Goal: Communication & Community: Answer question/provide support

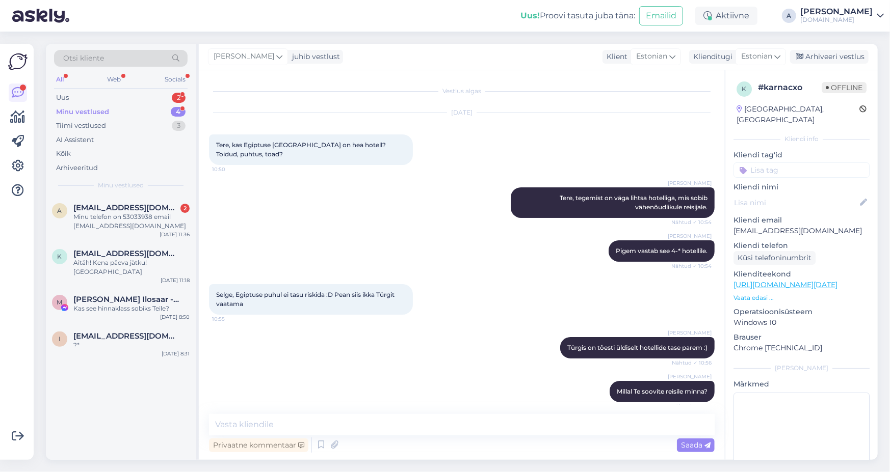
scroll to position [1273, 0]
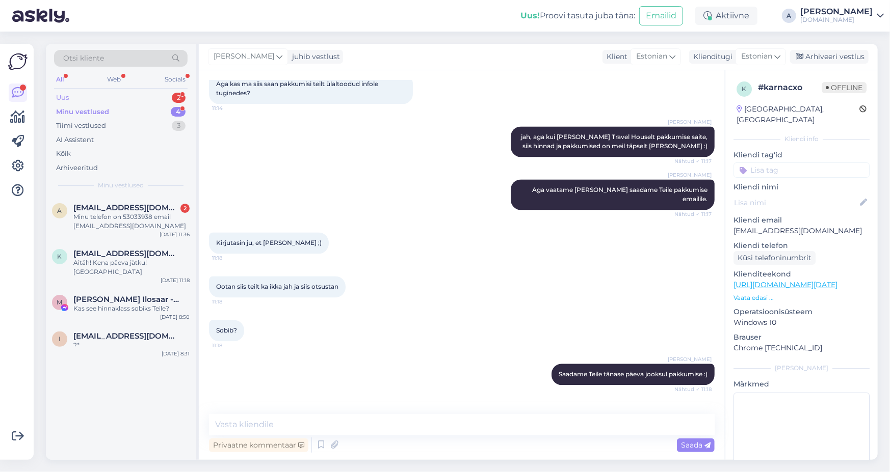
click at [165, 95] on div "Uus 2" at bounding box center [121, 98] width 134 height 14
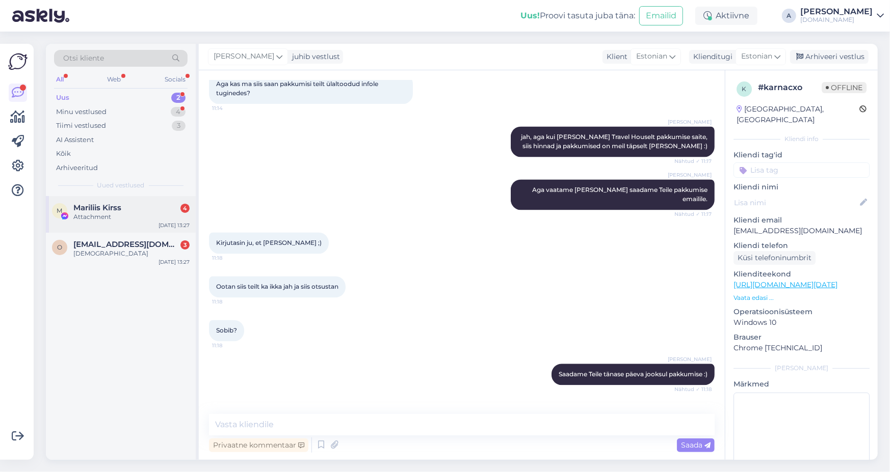
click at [163, 219] on div "Attachment" at bounding box center [131, 216] width 116 height 9
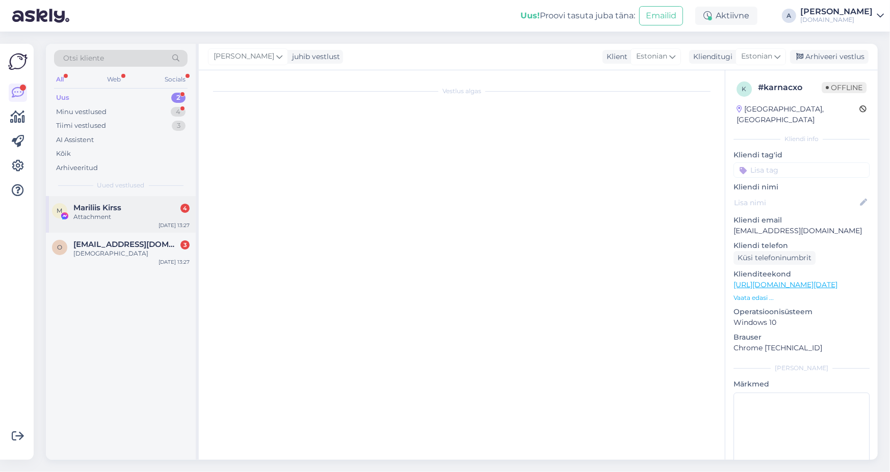
scroll to position [1444, 0]
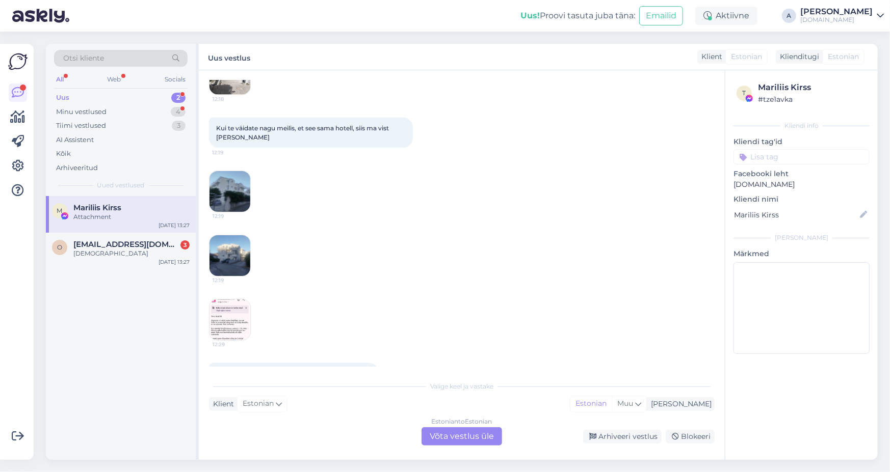
click at [482, 436] on div "Estonian to Estonian Võta vestlus üle" at bounding box center [461, 437] width 81 height 18
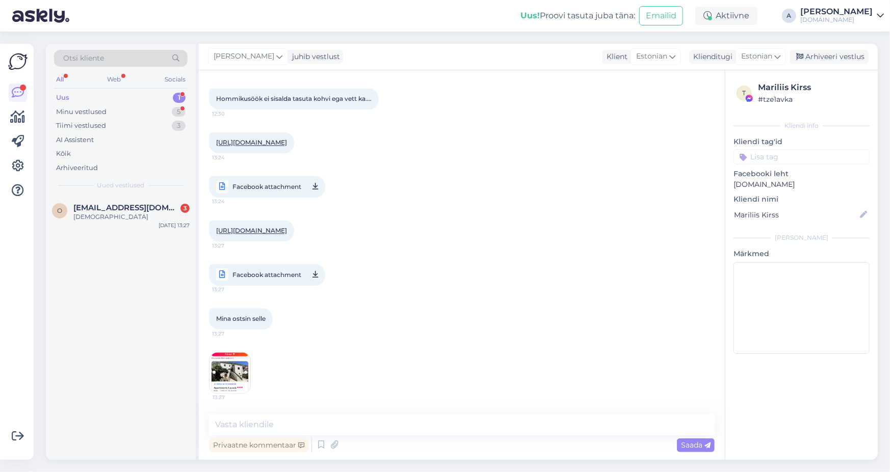
scroll to position [1406, 0]
click at [236, 364] on img at bounding box center [229, 373] width 41 height 41
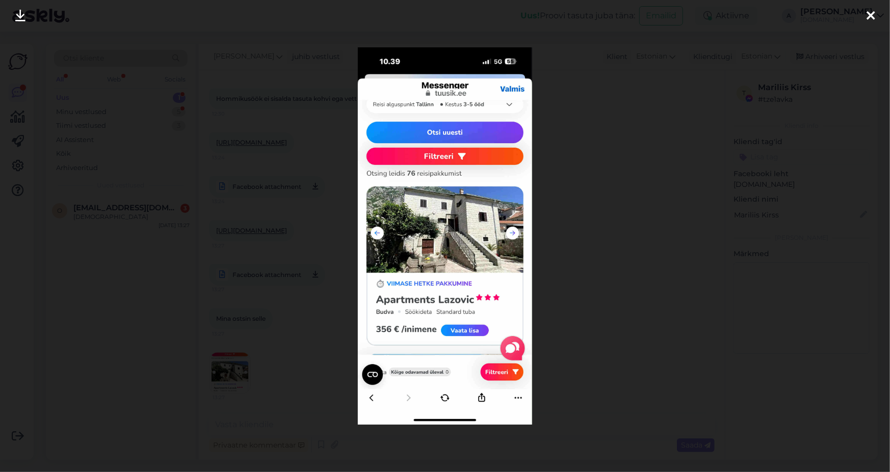
click at [623, 148] on div at bounding box center [445, 236] width 890 height 472
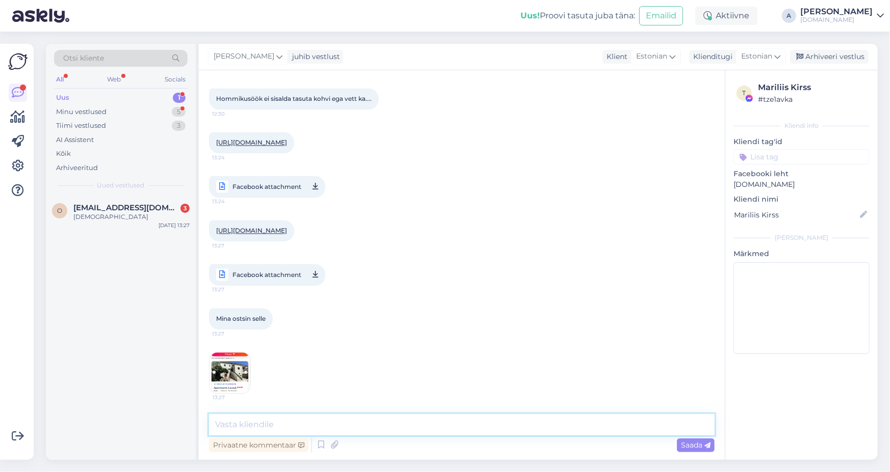
click at [489, 416] on textarea at bounding box center [462, 424] width 506 height 21
type textarea "Tere, me oleme info kätte saanud ja tegeleme olukorraga. Vastame Teile emailile."
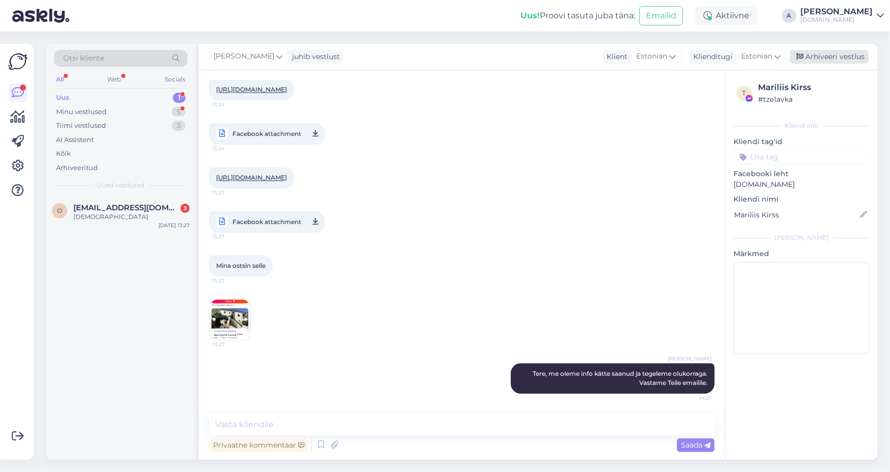
click at [835, 58] on div "Arhiveeri vestlus" at bounding box center [829, 57] width 78 height 14
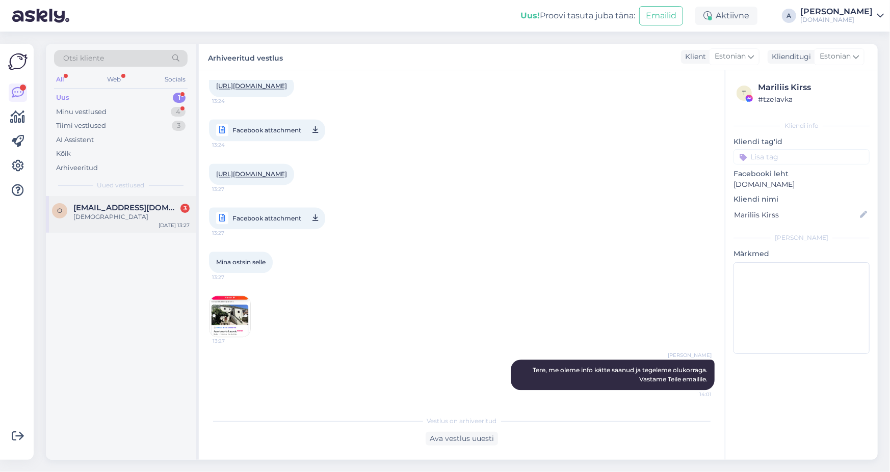
click at [175, 213] on div "[DEMOGRAPHIC_DATA]" at bounding box center [131, 216] width 116 height 9
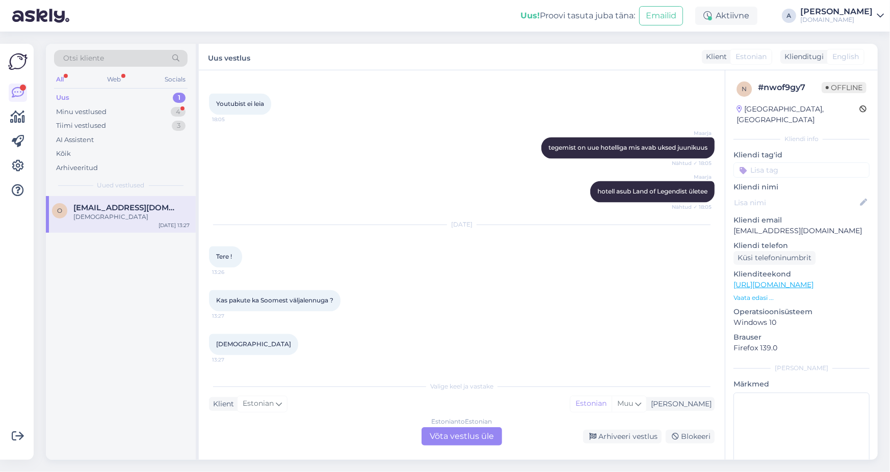
scroll to position [1233, 0]
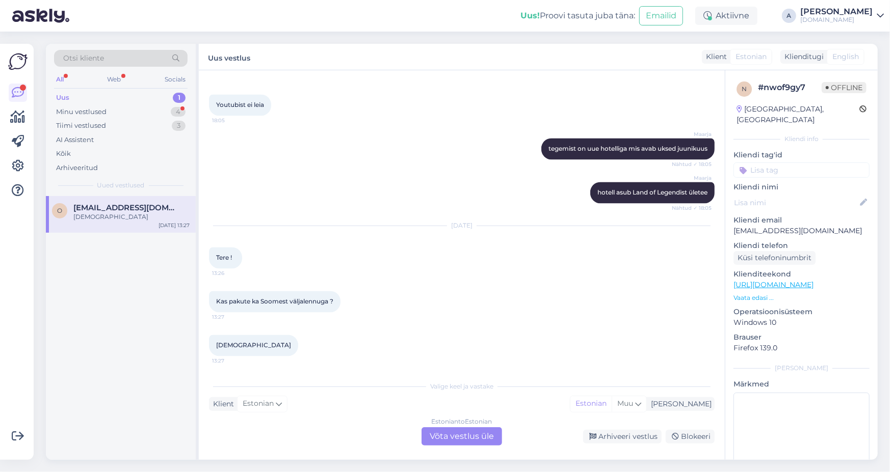
click at [449, 440] on div "Estonian to Estonian Võta vestlus üle" at bounding box center [461, 437] width 81 height 18
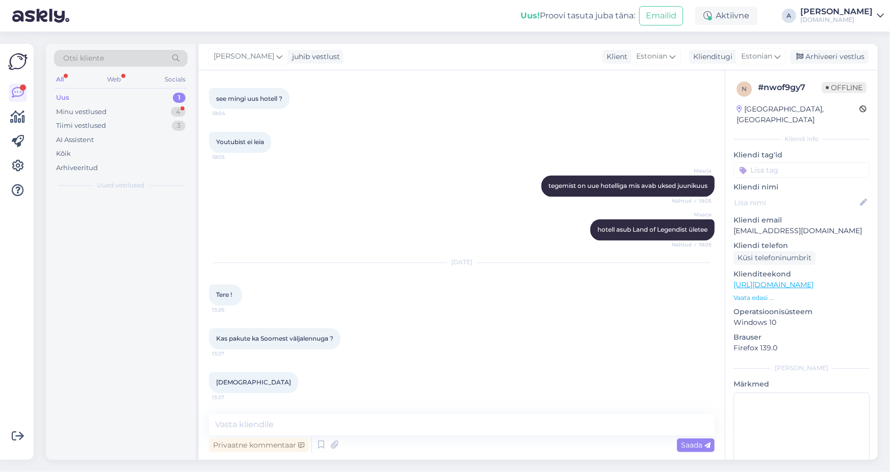
scroll to position [1195, 0]
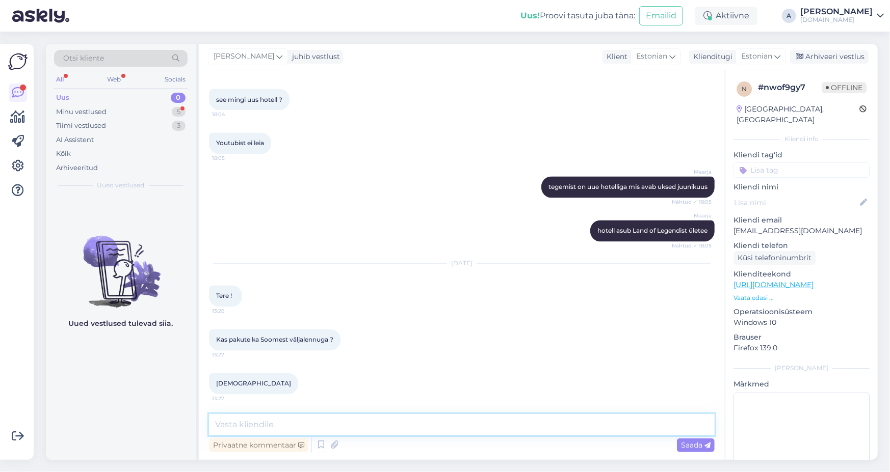
click at [456, 427] on textarea at bounding box center [462, 424] width 506 height 21
type textarea "Tere, meie valikus on reisid algusega [GEOGRAPHIC_DATA] või [GEOGRAPHIC_DATA]."
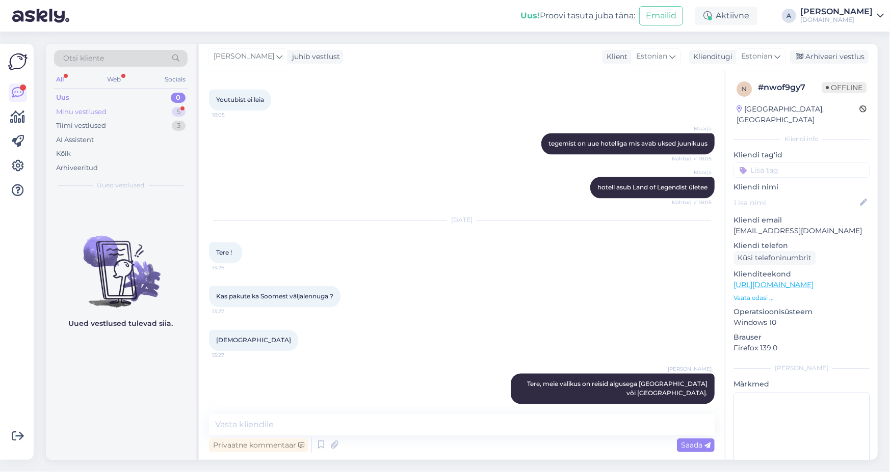
click at [166, 107] on div "Minu vestlused 5" at bounding box center [121, 112] width 134 height 14
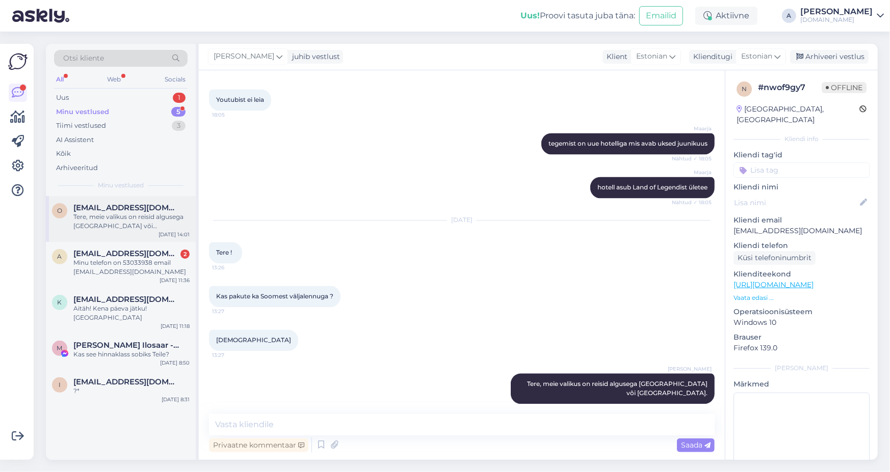
click at [169, 218] on div "Tere, meie valikus on reisid algusega [GEOGRAPHIC_DATA] või [GEOGRAPHIC_DATA]." at bounding box center [131, 221] width 116 height 18
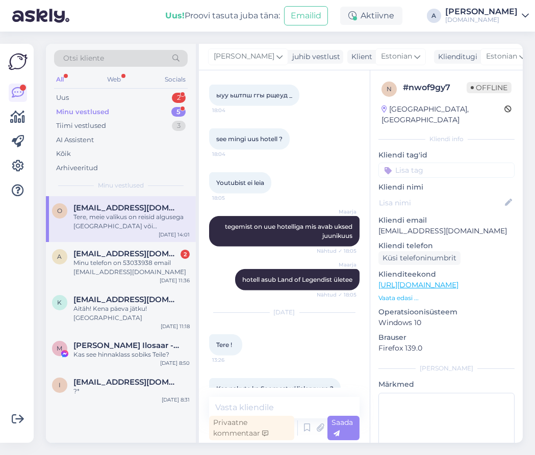
scroll to position [1349, 0]
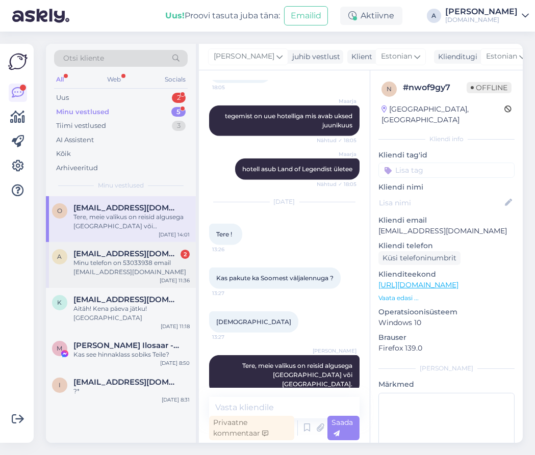
click at [151, 258] on div "Minu telefon on 53033938 email [EMAIL_ADDRESS][DOMAIN_NAME]" at bounding box center [131, 267] width 116 height 18
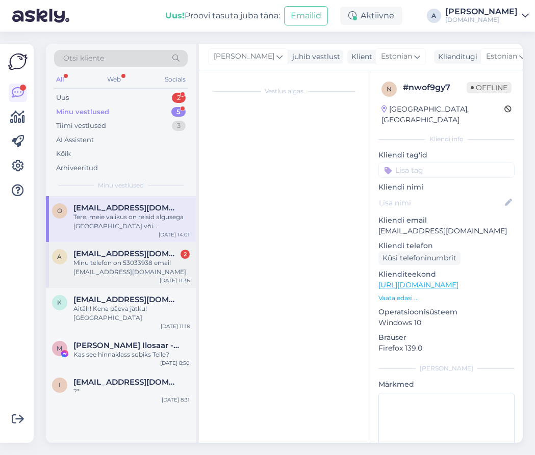
scroll to position [0, 0]
click at [147, 221] on div "Tere, meie valikus on reisid algusega [GEOGRAPHIC_DATA] või [GEOGRAPHIC_DATA]." at bounding box center [131, 221] width 116 height 18
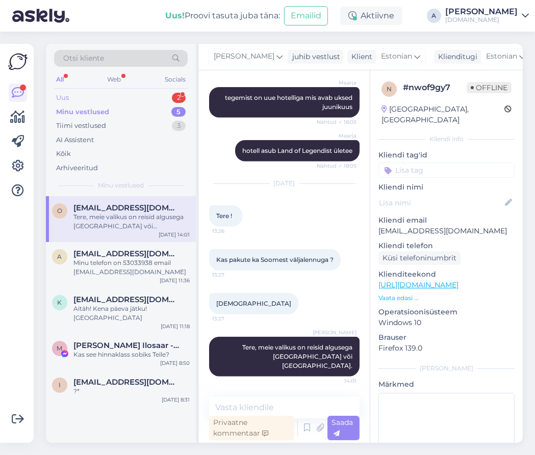
click at [159, 95] on div "Uus 2" at bounding box center [121, 98] width 134 height 14
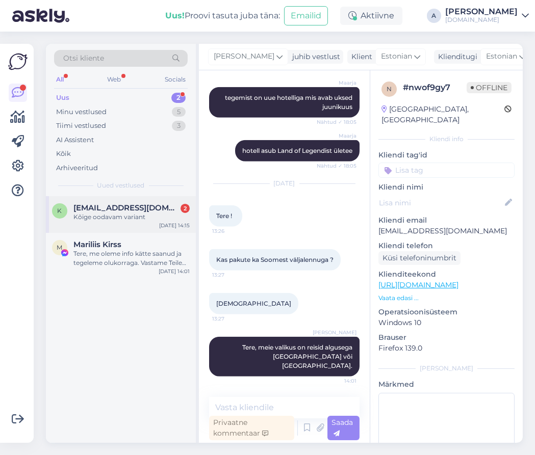
click at [137, 223] on div "k [EMAIL_ADDRESS][DOMAIN_NAME] 2 Kõige oodavam variant [DATE] 14:15" at bounding box center [121, 214] width 150 height 37
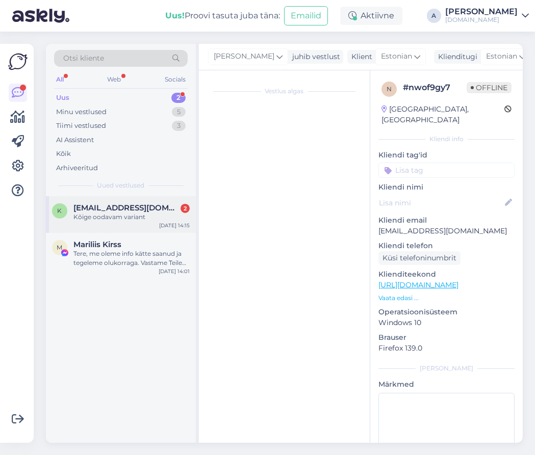
scroll to position [2546, 0]
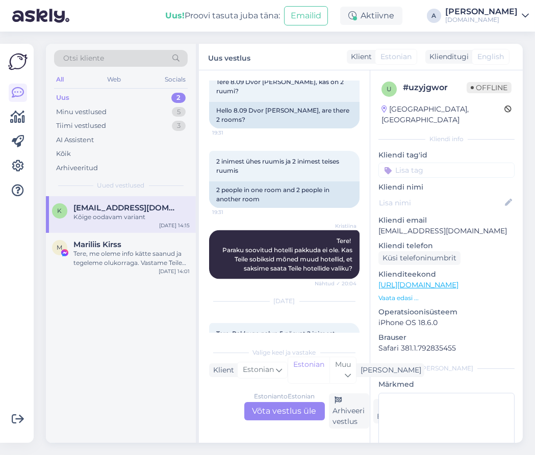
click at [290, 400] on div "Estonian to Estonian" at bounding box center [284, 396] width 61 height 9
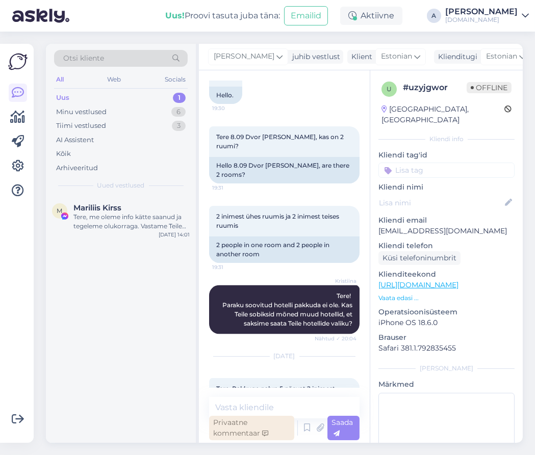
click at [285, 417] on div "Privaatne kommentaar" at bounding box center [251, 428] width 85 height 24
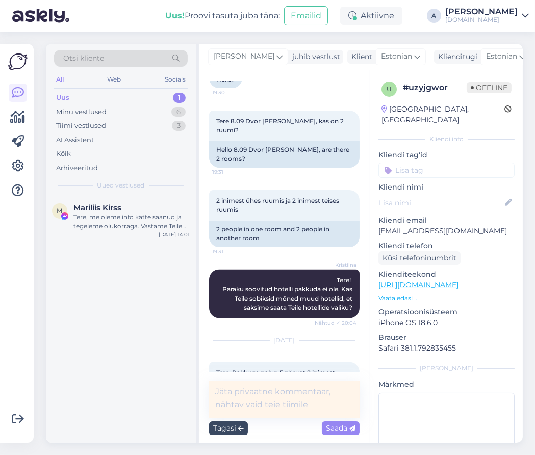
click at [237, 424] on div "Tagasi" at bounding box center [228, 428] width 39 height 14
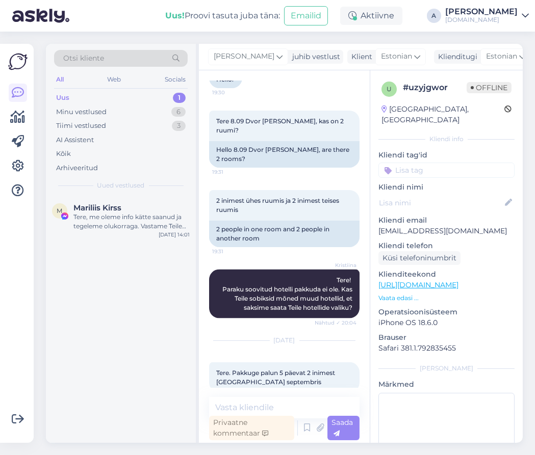
scroll to position [2491, 0]
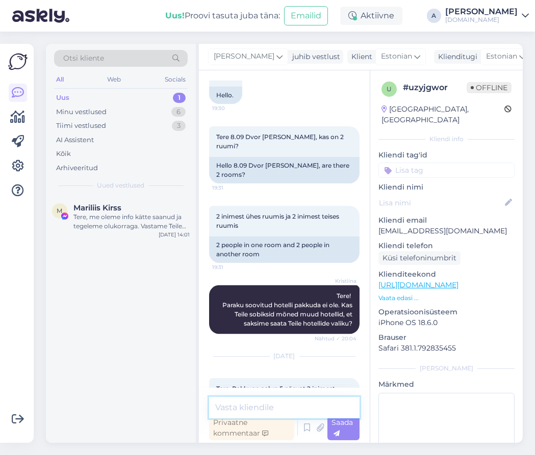
click at [244, 404] on textarea at bounding box center [284, 407] width 150 height 21
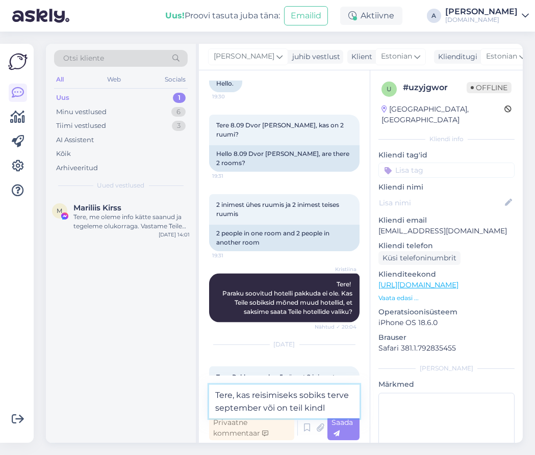
scroll to position [2516, 0]
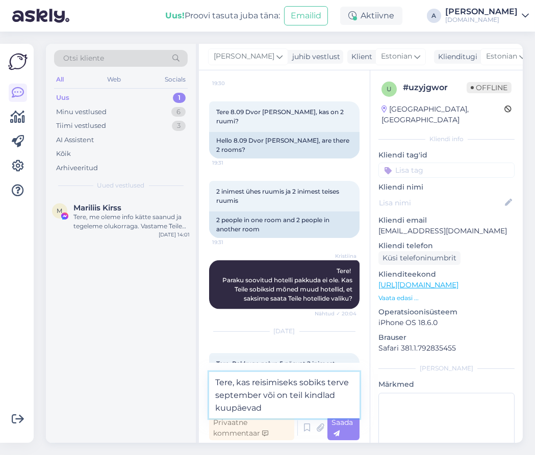
type textarea "Tere, kas reisimiseks sobiks terve september või on teil kindlad kuupäevad?"
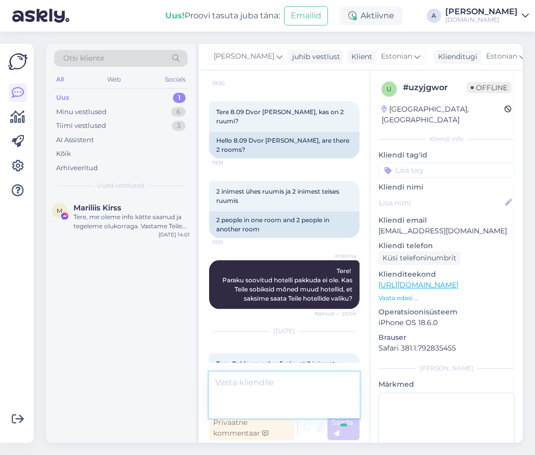
scroll to position [2553, 0]
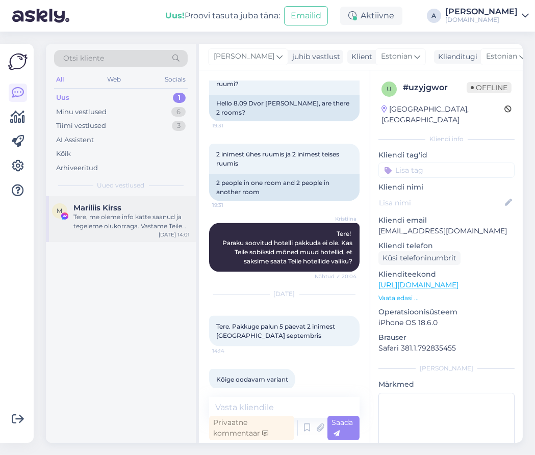
click at [148, 215] on div "Tere, me oleme info kätte saanud ja tegeleme olukorraga. Vastame Teile emailile." at bounding box center [131, 221] width 116 height 18
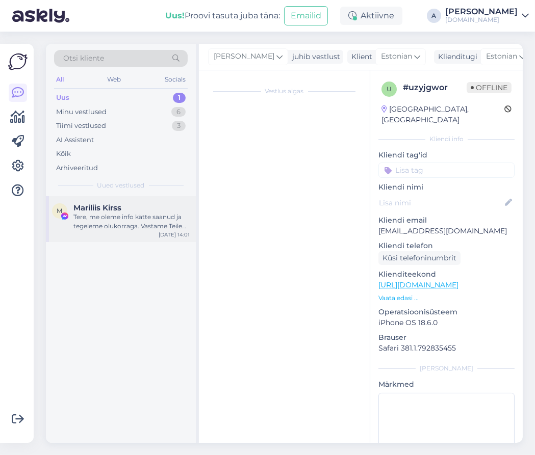
scroll to position [1585, 0]
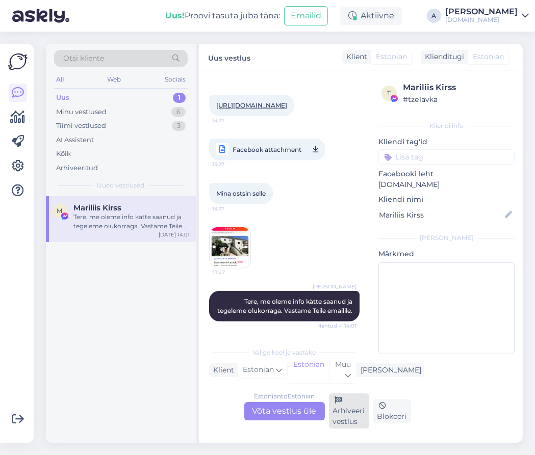
click at [340, 412] on div "Arhiveeri vestlus" at bounding box center [349, 410] width 40 height 35
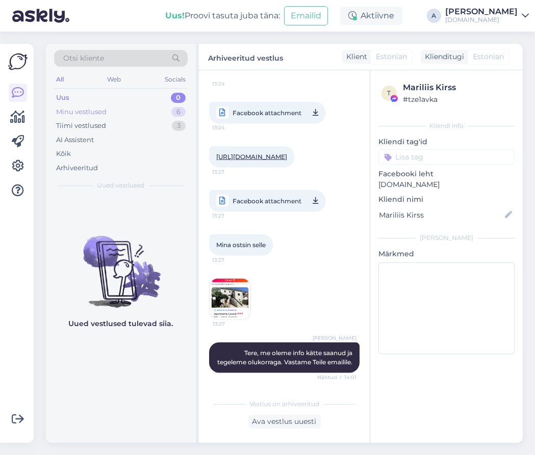
click at [169, 109] on div "Minu vestlused 6" at bounding box center [121, 112] width 134 height 14
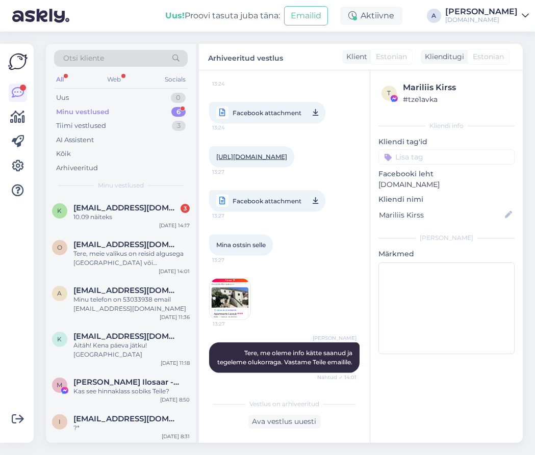
scroll to position [0, 0]
click at [136, 217] on div "10.09 näiteks" at bounding box center [131, 216] width 116 height 9
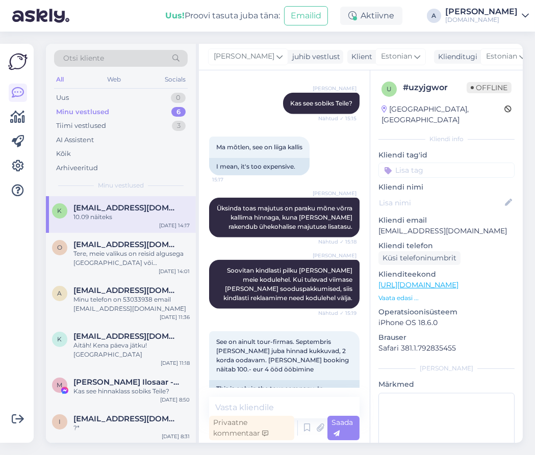
scroll to position [2684, 0]
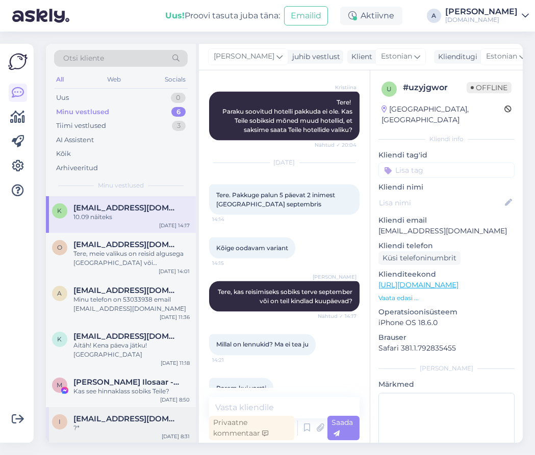
click at [127, 414] on span "[EMAIL_ADDRESS][DOMAIN_NAME]" at bounding box center [126, 418] width 106 height 9
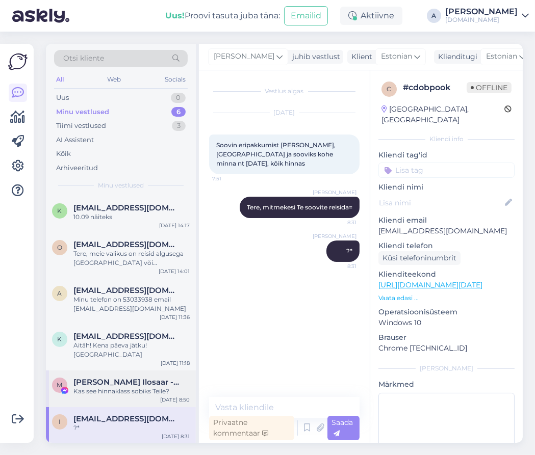
scroll to position [0, 0]
click at [141, 387] on div "Kas see hinnaklass sobiks Teile?" at bounding box center [131, 391] width 116 height 9
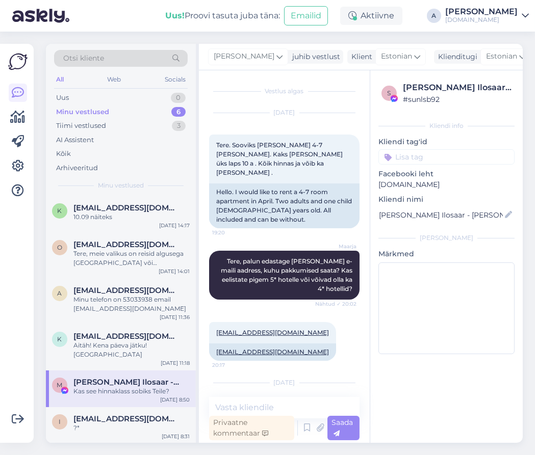
scroll to position [744, 0]
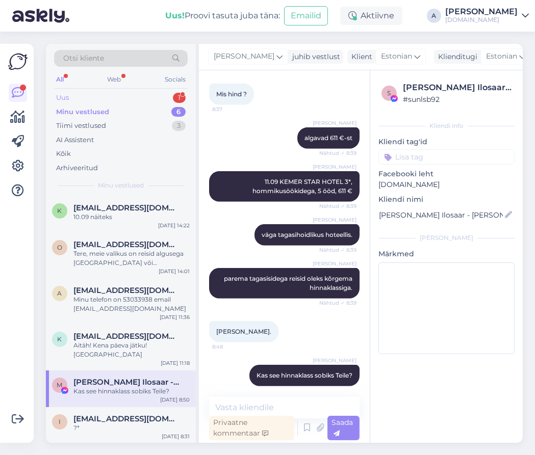
click at [153, 98] on div "Uus 1" at bounding box center [121, 98] width 134 height 14
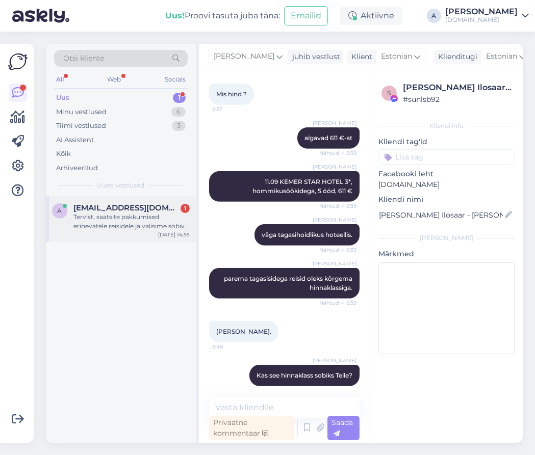
click at [154, 219] on div "Tervist, saatsite pakkumised erinevatele reisidele ja valisime sobiva, Albatros…" at bounding box center [131, 221] width 116 height 18
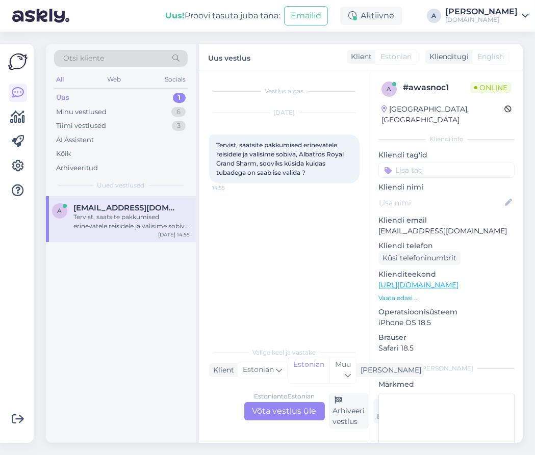
click at [280, 413] on div "Estonian to Estonian Võta vestlus üle" at bounding box center [284, 411] width 81 height 18
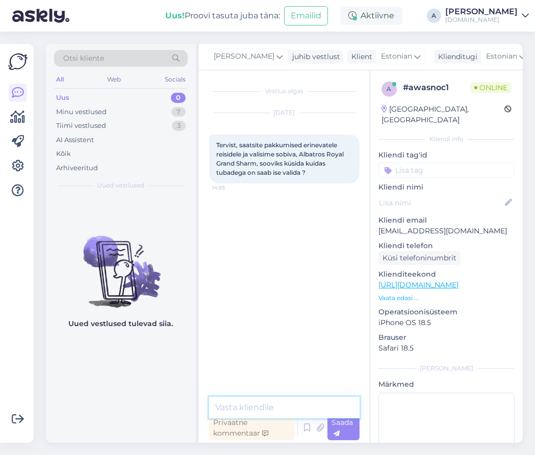
click at [273, 408] on textarea at bounding box center [284, 407] width 150 height 21
type textarea "Tere"
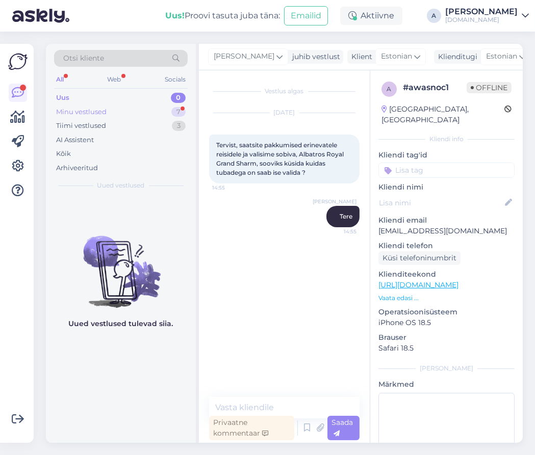
click at [171, 114] on div "Minu vestlused 7" at bounding box center [121, 112] width 134 height 14
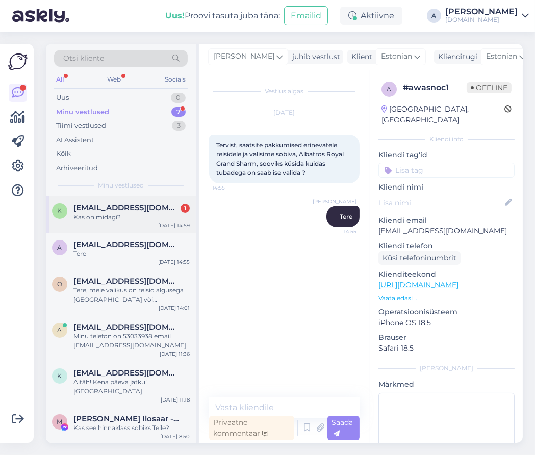
click at [159, 208] on div "[EMAIL_ADDRESS][DOMAIN_NAME] 1" at bounding box center [131, 207] width 116 height 9
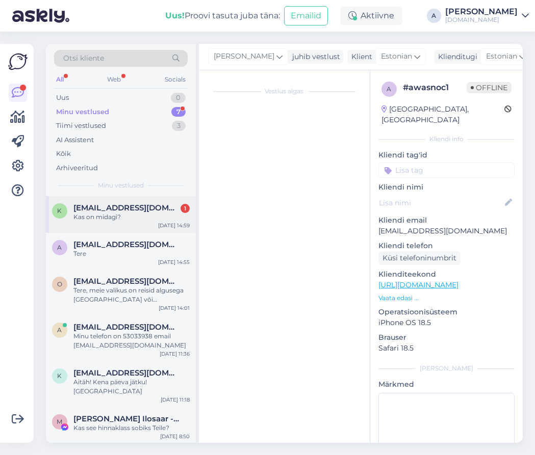
scroll to position [2728, 0]
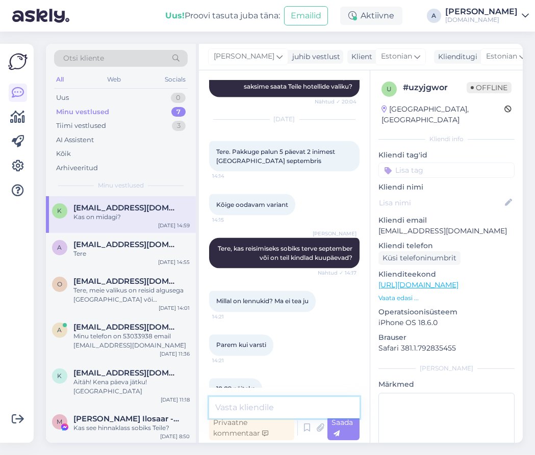
click at [248, 404] on textarea at bounding box center [284, 407] width 150 height 21
type textarea "p"
type textarea "v"
type textarea "Lennukid väljuvad iga esmaspäev, neljapäev ja põhapäev."
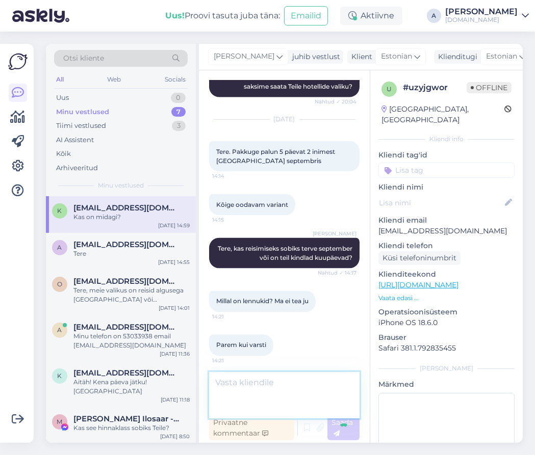
scroll to position [2781, 0]
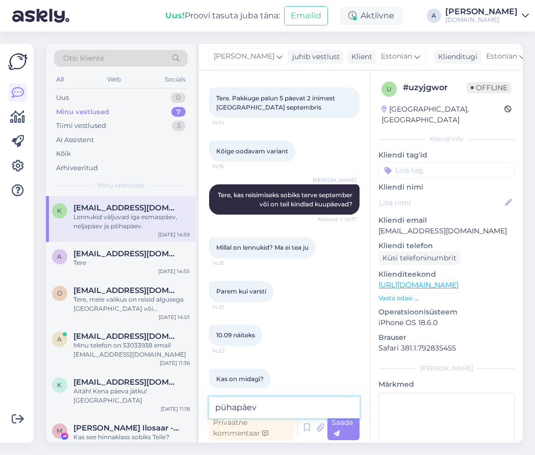
type textarea "pühapäev."
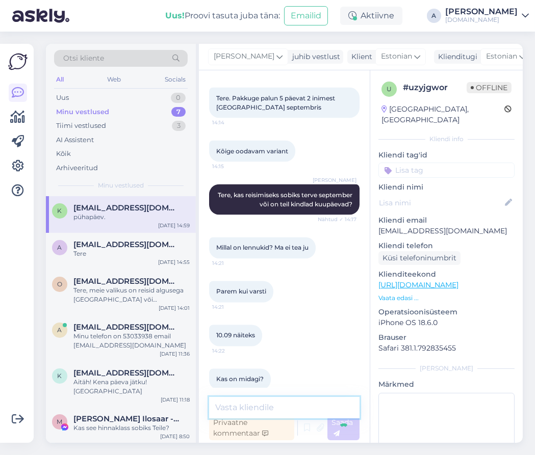
scroll to position [2825, 0]
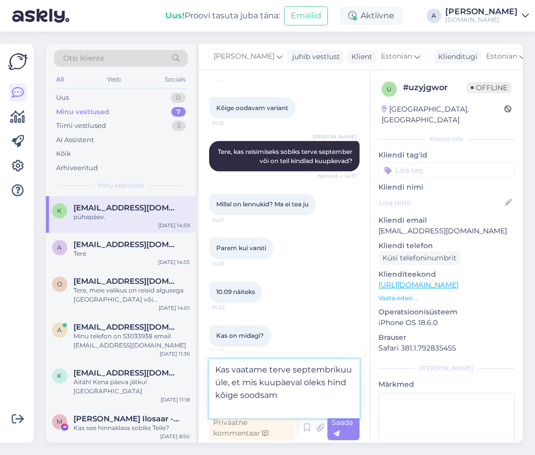
type textarea "Kas vaatame terve septembrikuu üle, et mis kuupäeval oleks hind kõige soodsam?"
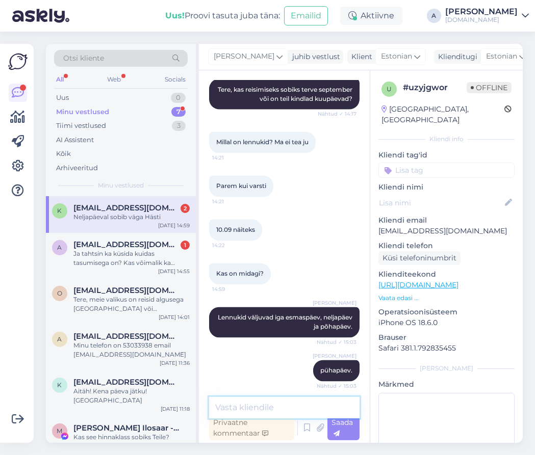
scroll to position [2975, 0]
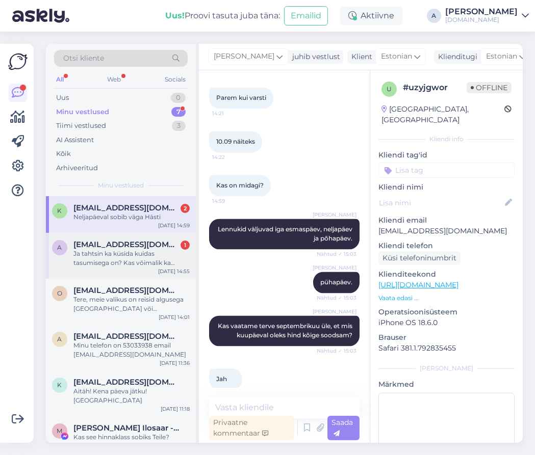
click at [76, 252] on div "Ja tahtsin ka küsida kuidas tasumisega on? Kas võimalik ka osade [PERSON_NAME]" at bounding box center [131, 258] width 116 height 18
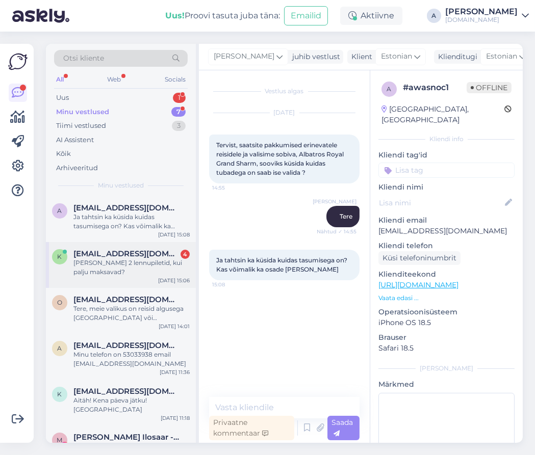
click at [161, 244] on div "k [EMAIL_ADDRESS][DOMAIN_NAME] 4 [PERSON_NAME] 2 lennupiletid, kui palju maksav…" at bounding box center [121, 265] width 150 height 46
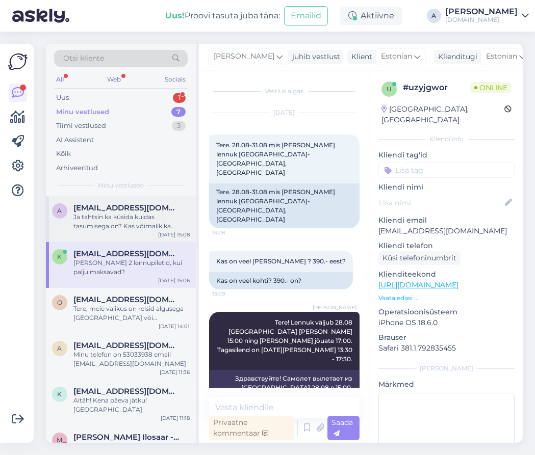
click at [151, 229] on div "Ja tahtsin ka küsida kuidas tasumisega on? Kas võimalik ka osade [PERSON_NAME]" at bounding box center [131, 221] width 116 height 18
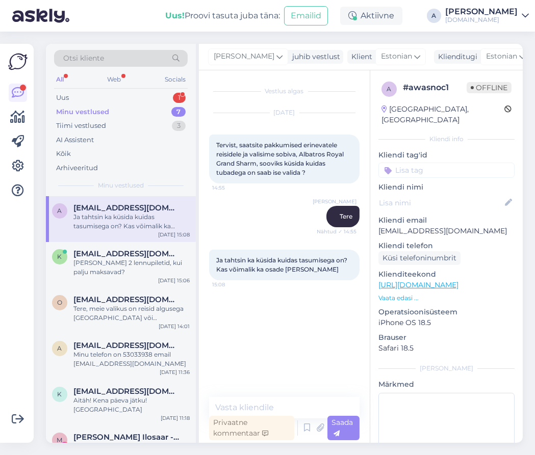
click at [149, 90] on div "Otsi kliente All Web Socials Uus 1 Minu vestlused 7 Tiimi vestlused 3 AI Assist…" at bounding box center [121, 120] width 150 height 152
click at [156, 97] on div "Uus 1" at bounding box center [121, 98] width 134 height 14
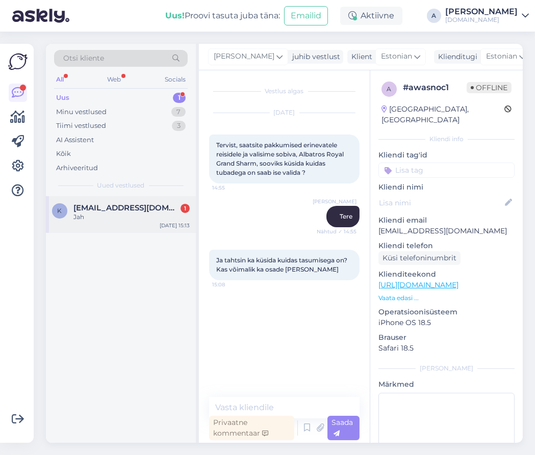
click at [140, 205] on span "[EMAIL_ADDRESS][DOMAIN_NAME]" at bounding box center [126, 207] width 106 height 9
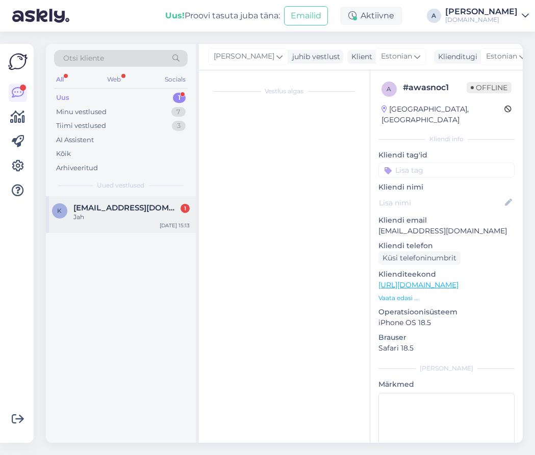
scroll to position [2909, 0]
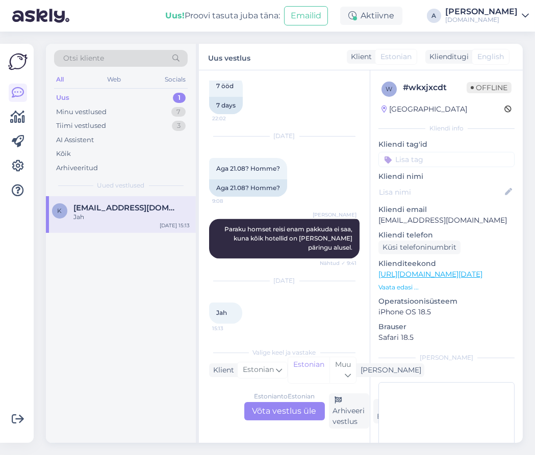
click at [289, 417] on div "Estonian to Estonian Võta vestlus üle" at bounding box center [284, 411] width 81 height 18
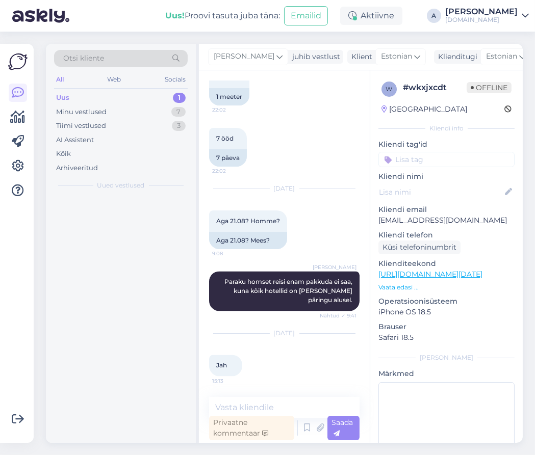
scroll to position [2844, 0]
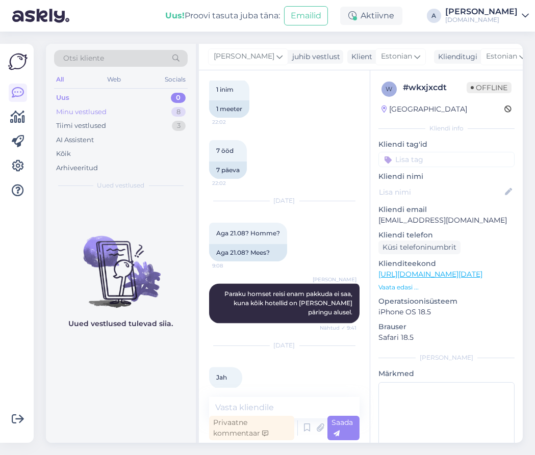
click at [148, 107] on div "Minu vestlused 8" at bounding box center [121, 112] width 134 height 14
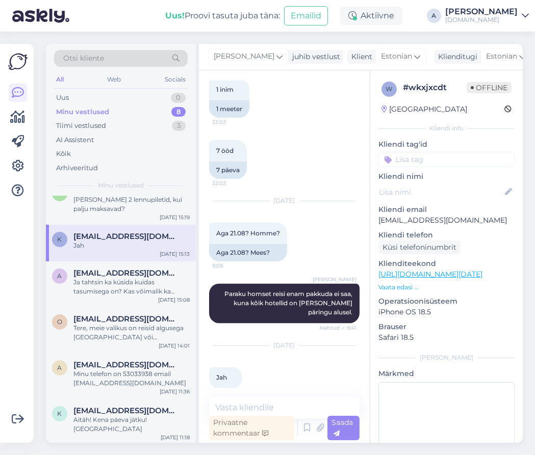
scroll to position [0, 0]
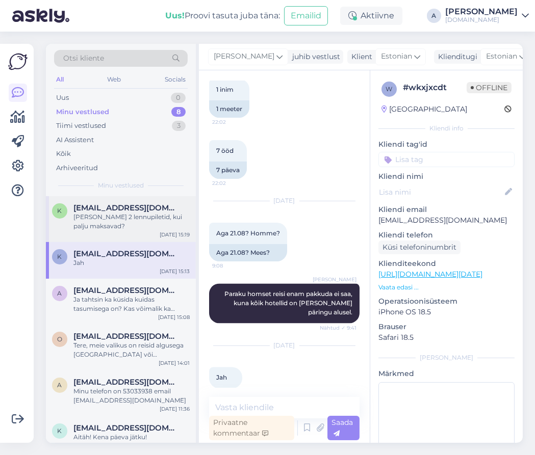
click at [141, 219] on div "[PERSON_NAME] 2 lennupiletid, kui palju maksavad?" at bounding box center [131, 221] width 116 height 18
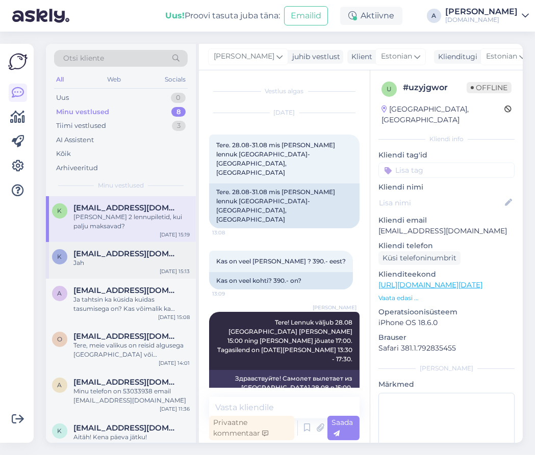
scroll to position [3071, 0]
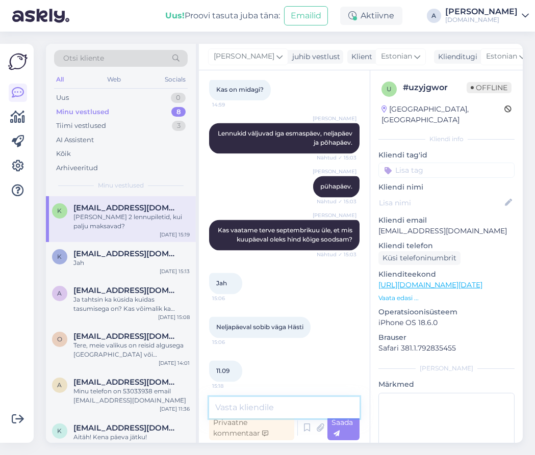
click at [280, 398] on textarea at bounding box center [284, 407] width 150 height 21
copy p "[EMAIL_ADDRESS][DOMAIN_NAME]"
drag, startPoint x: 388, startPoint y: 222, endPoint x: 377, endPoint y: 222, distance: 11.2
click at [377, 222] on div "u # uzyjgwor Offline [GEOGRAPHIC_DATA], [GEOGRAPHIC_DATA] Kliendi info Kliendi …" at bounding box center [446, 285] width 152 height 430
click at [270, 403] on textarea at bounding box center [284, 407] width 150 height 21
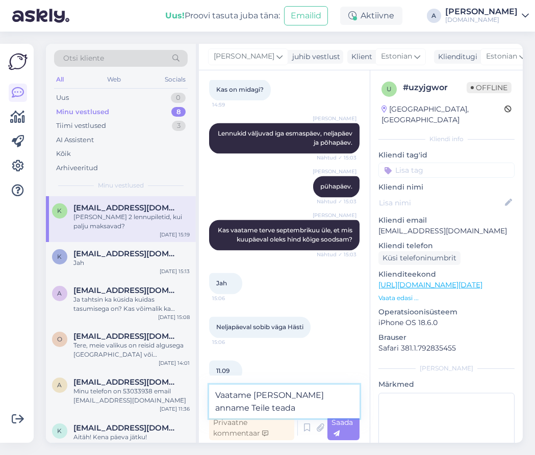
type textarea "Vaatame [PERSON_NAME] anname Teile teada."
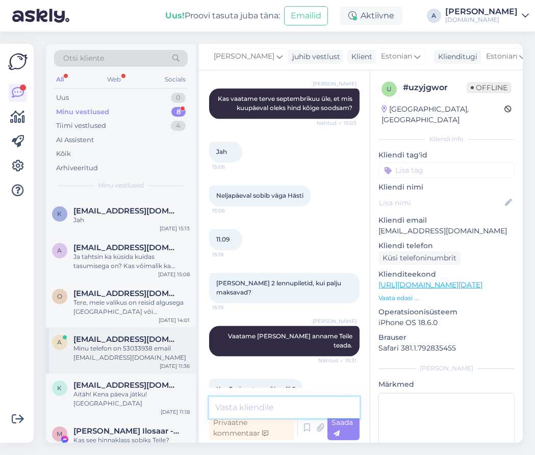
scroll to position [74, 0]
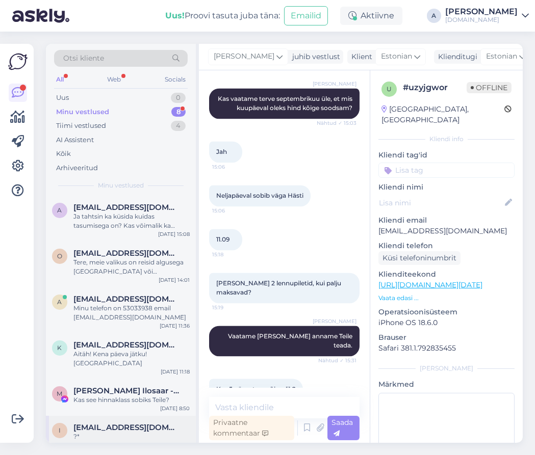
click at [122, 416] on div "i [EMAIL_ADDRESS][DOMAIN_NAME] ?* [DATE] 8:31" at bounding box center [121, 434] width 150 height 37
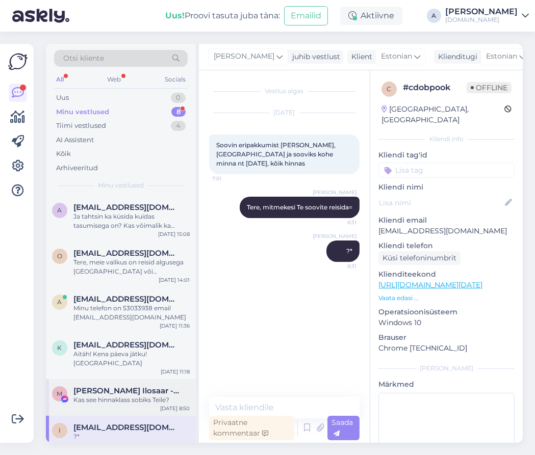
click at [140, 386] on span "[PERSON_NAME] Ilosaar - [PERSON_NAME]" at bounding box center [126, 390] width 106 height 9
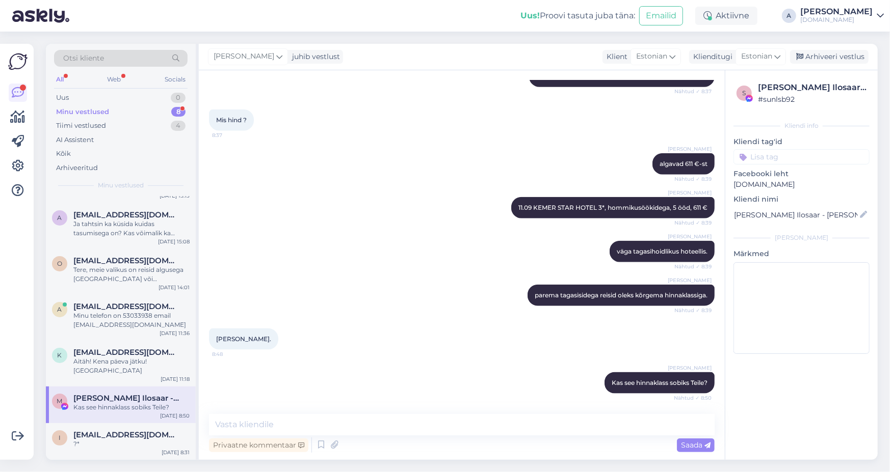
scroll to position [662, 0]
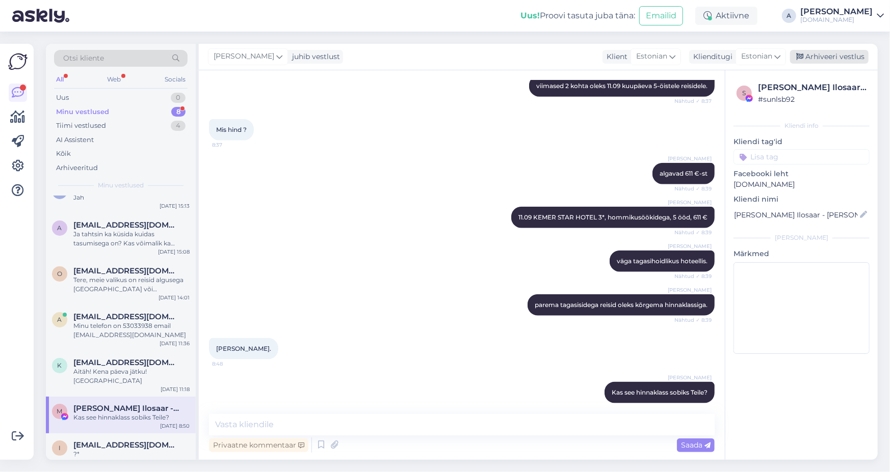
click at [830, 56] on div "Arhiveeri vestlus" at bounding box center [829, 57] width 78 height 14
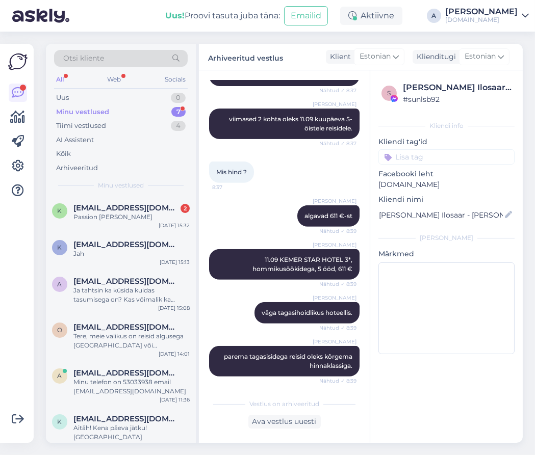
scroll to position [744, 0]
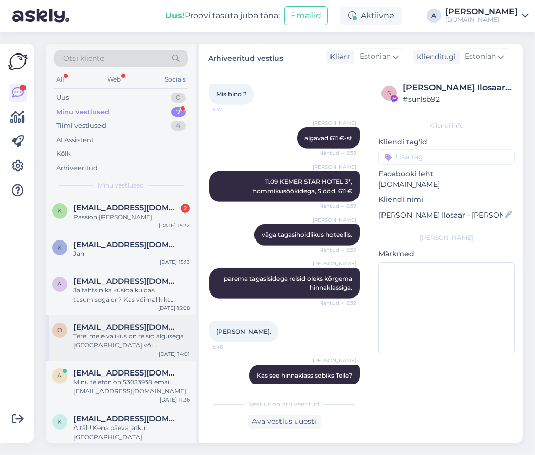
click at [127, 347] on div "Tere, meie valikus on reisid algusega [GEOGRAPHIC_DATA] või [GEOGRAPHIC_DATA]." at bounding box center [131, 341] width 116 height 18
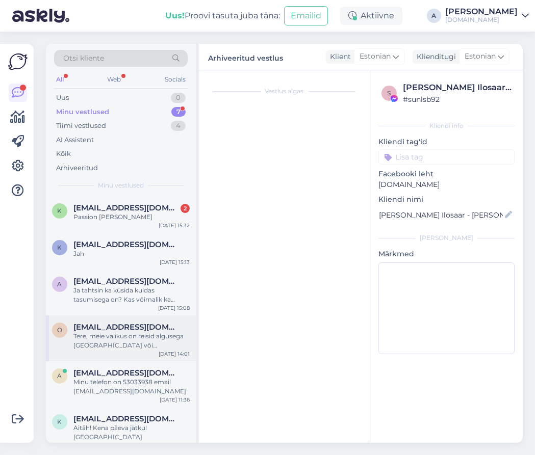
scroll to position [1385, 0]
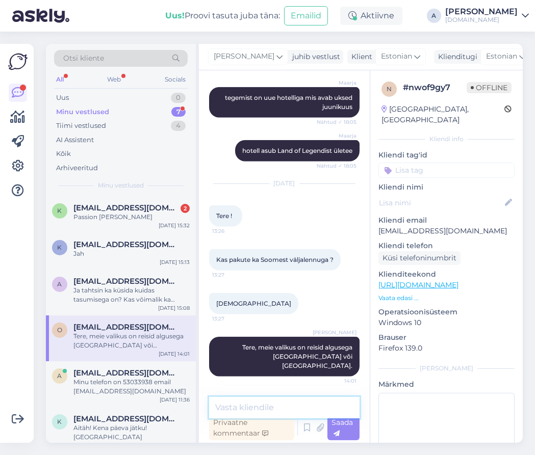
click at [265, 407] on textarea at bounding box center [284, 407] width 150 height 21
click at [541, 55] on icon at bounding box center [544, 57] width 7 height 7
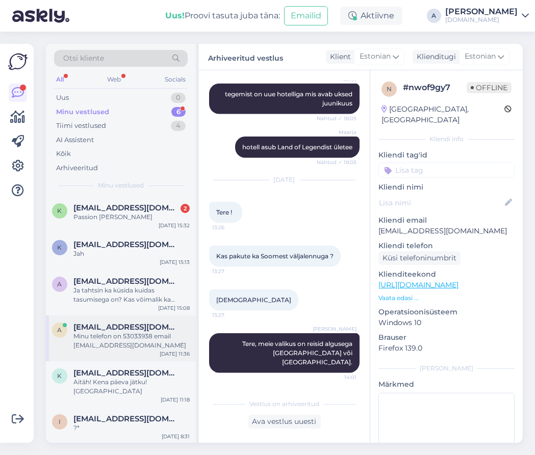
click at [130, 342] on div "Minu telefon on 53033938 email [EMAIL_ADDRESS][DOMAIN_NAME]" at bounding box center [131, 341] width 116 height 18
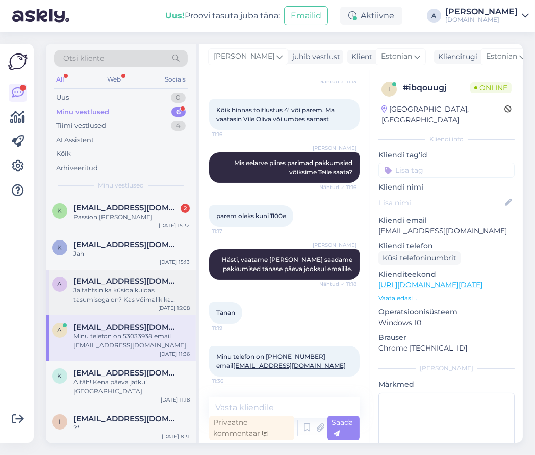
click at [126, 298] on div "Ja tahtsin ka küsida kuidas tasumisega on? Kas võimalik ka osade [PERSON_NAME]" at bounding box center [131, 295] width 116 height 18
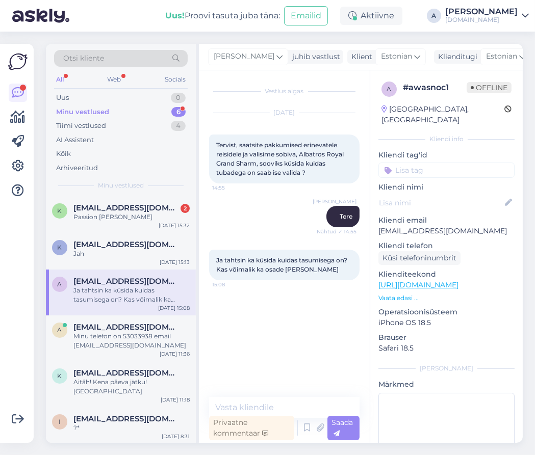
scroll to position [0, 0]
drag, startPoint x: 509, startPoint y: 220, endPoint x: 372, endPoint y: 224, distance: 137.1
click at [372, 224] on div "a # awasnoc1 Offline [GEOGRAPHIC_DATA], [GEOGRAPHIC_DATA] Kliendi info Kliendi …" at bounding box center [446, 285] width 152 height 430
copy p "[EMAIL_ADDRESS][DOMAIN_NAME]"
click at [259, 407] on textarea at bounding box center [284, 407] width 150 height 21
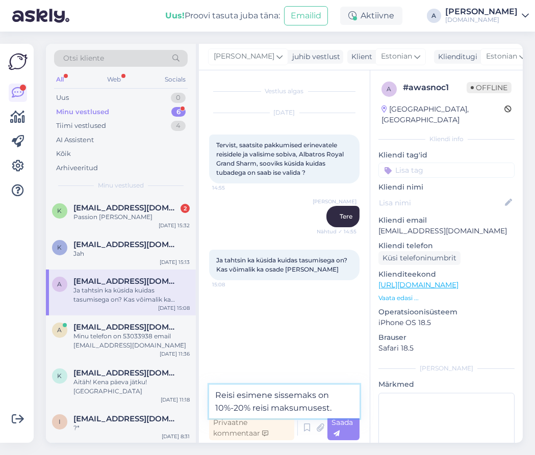
type textarea "Reisi esimene sissemaks on 10%-20% reisi maksumusest."
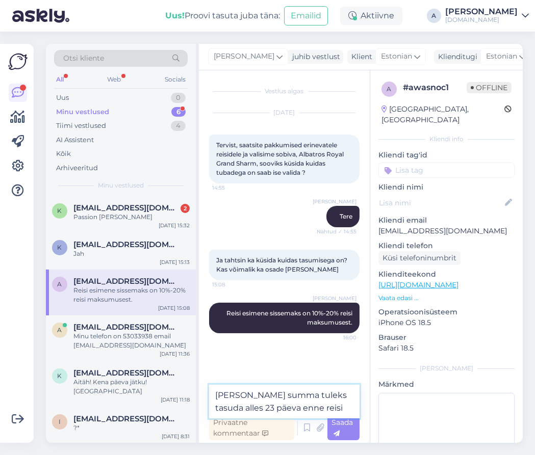
type textarea "[PERSON_NAME] summa tuleks tasuda alles 23 päeva enne reisi."
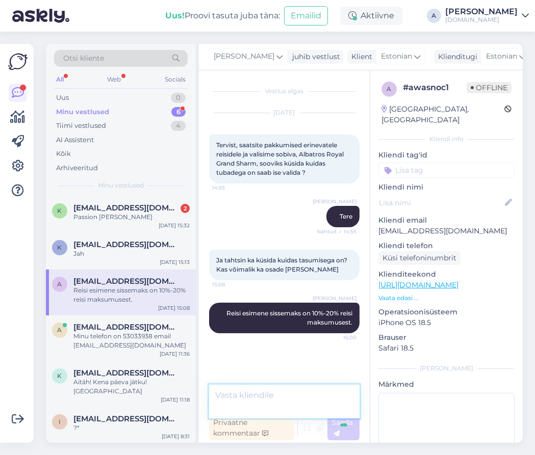
scroll to position [10, 0]
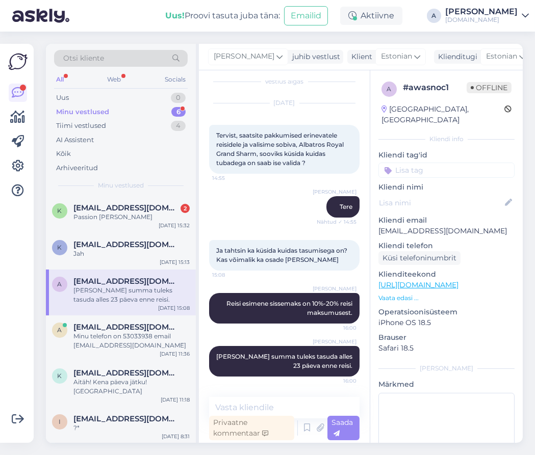
drag, startPoint x: 376, startPoint y: 221, endPoint x: 510, endPoint y: 219, distance: 133.5
click at [510, 219] on div "a # awasnoc1 Offline [GEOGRAPHIC_DATA], [GEOGRAPHIC_DATA] Kliendi info Kliendi …" at bounding box center [446, 285] width 152 height 430
copy p "[EMAIL_ADDRESS][DOMAIN_NAME]"
click at [271, 405] on textarea at bounding box center [284, 407] width 150 height 21
type textarea "Saatsin täpsema info emailile."
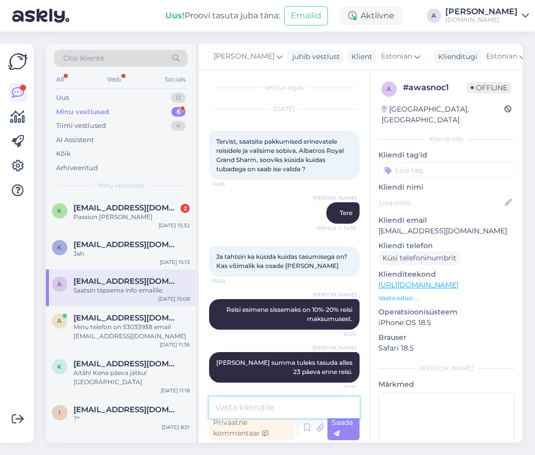
scroll to position [0, 0]
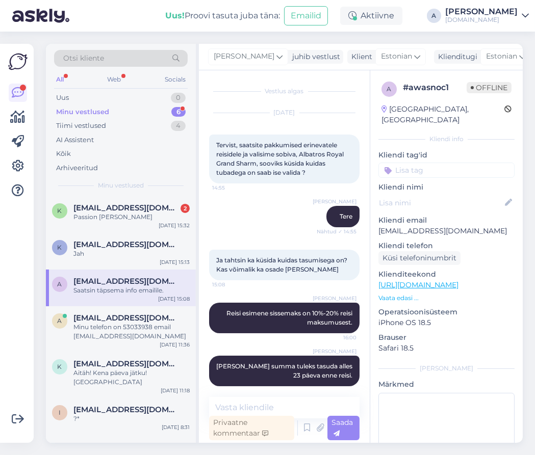
click at [541, 60] on icon at bounding box center [544, 57] width 7 height 7
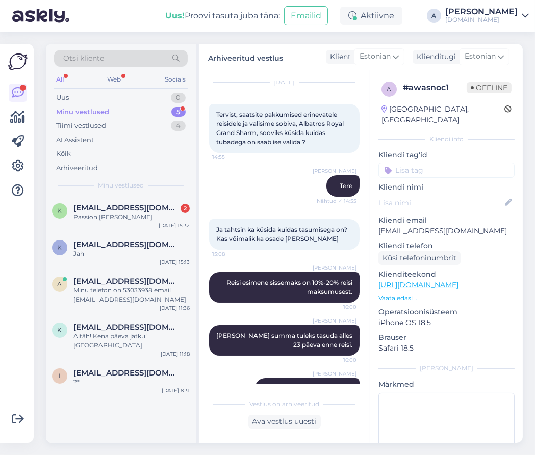
scroll to position [57, 0]
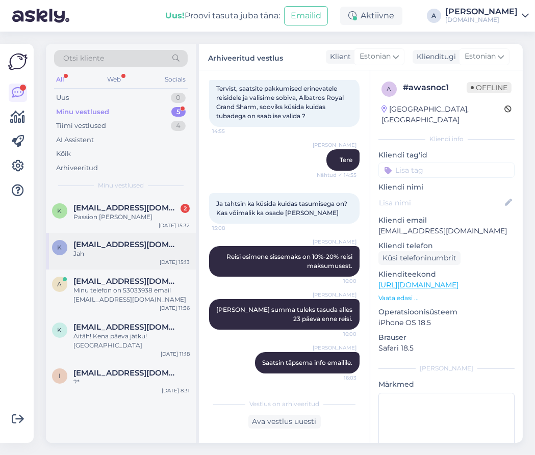
click at [130, 247] on span "[EMAIL_ADDRESS][DOMAIN_NAME]" at bounding box center [126, 244] width 106 height 9
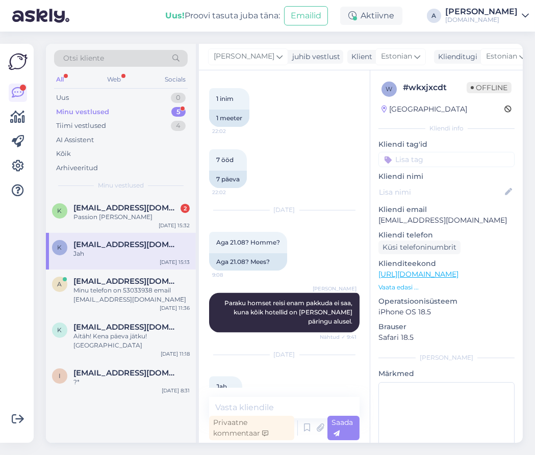
scroll to position [2844, 0]
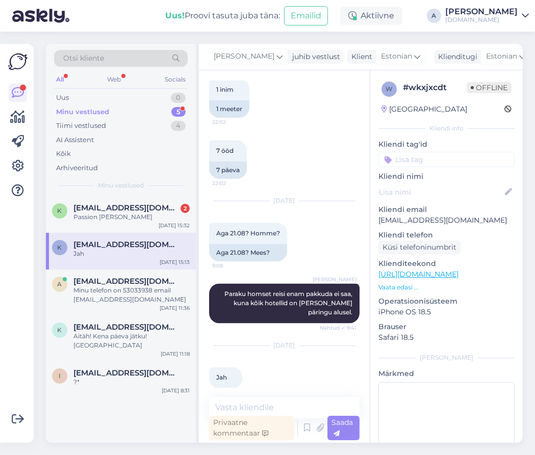
click at [541, 58] on icon at bounding box center [544, 57] width 7 height 7
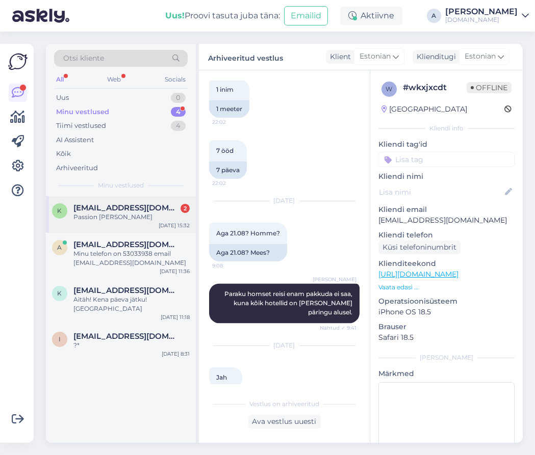
click at [145, 211] on span "[EMAIL_ADDRESS][DOMAIN_NAME]" at bounding box center [126, 207] width 106 height 9
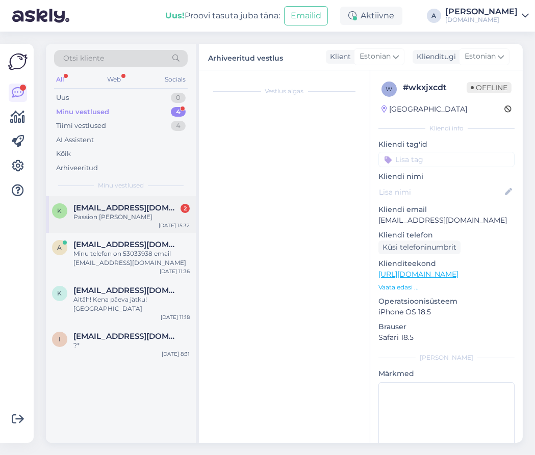
scroll to position [3203, 0]
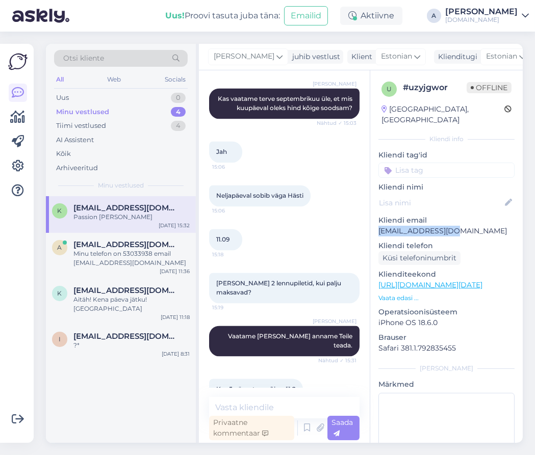
drag, startPoint x: 456, startPoint y: 220, endPoint x: 379, endPoint y: 218, distance: 77.0
click at [379, 226] on p "[EMAIL_ADDRESS][DOMAIN_NAME]" at bounding box center [446, 231] width 136 height 11
copy p "[EMAIL_ADDRESS][DOMAIN_NAME]"
click at [275, 401] on textarea at bounding box center [284, 407] width 150 height 21
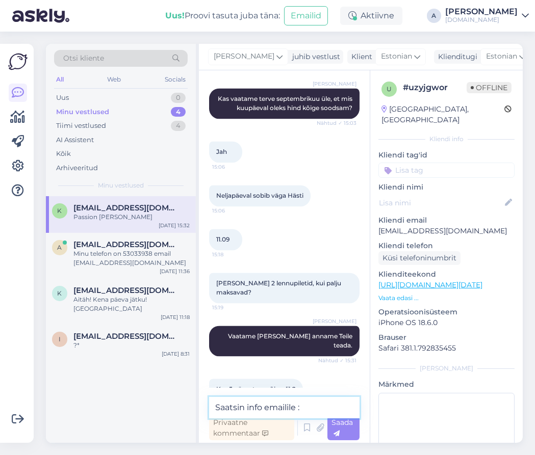
type textarea "Saatsin info emailile :)"
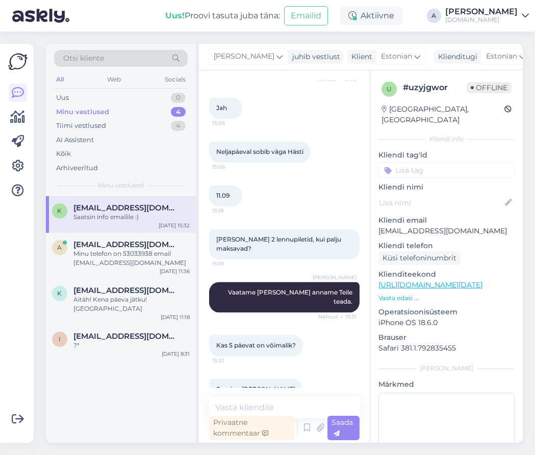
click at [541, 58] on icon at bounding box center [544, 57] width 7 height 7
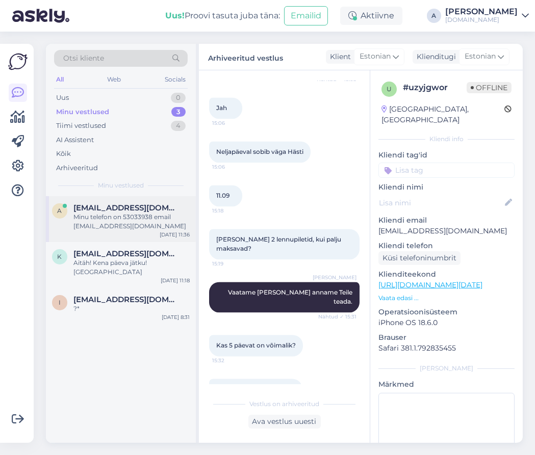
click at [117, 232] on div "a [EMAIL_ADDRESS][DOMAIN_NAME] Minu telefon on 53033938 email [EMAIL_ADDRESS][D…" at bounding box center [121, 219] width 150 height 46
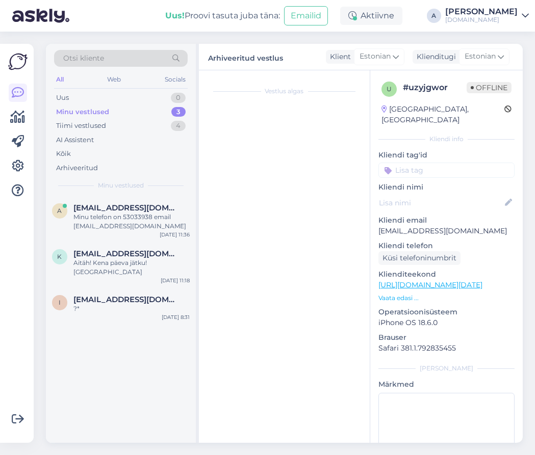
scroll to position [203, 0]
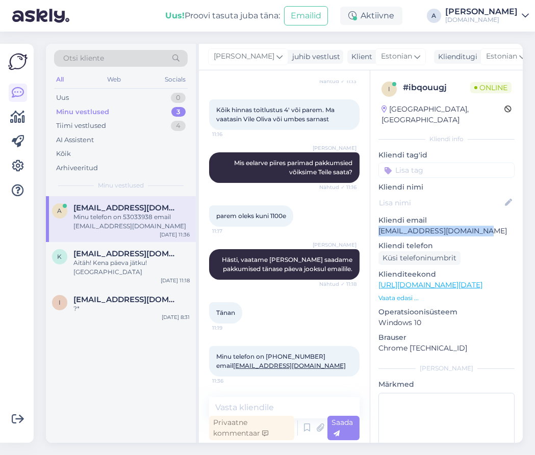
drag, startPoint x: 498, startPoint y: 223, endPoint x: 377, endPoint y: 225, distance: 121.3
click at [377, 225] on div "i # ibqouugj Online [GEOGRAPHIC_DATA], [GEOGRAPHIC_DATA] Kliendi info Kliendi t…" at bounding box center [446, 285] width 152 height 430
copy p "[EMAIL_ADDRESS][DOMAIN_NAME]"
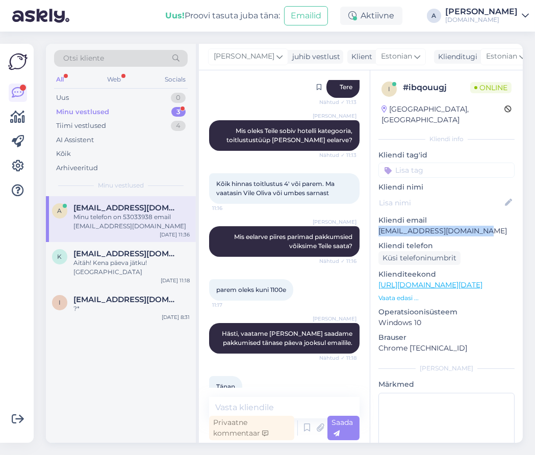
scroll to position [203, 0]
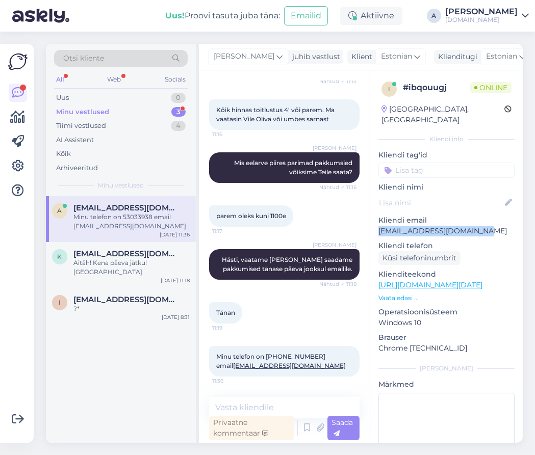
click at [456, 226] on p "[EMAIL_ADDRESS][DOMAIN_NAME]" at bounding box center [446, 231] width 136 height 11
drag, startPoint x: 499, startPoint y: 224, endPoint x: 242, endPoint y: 183, distance: 260.0
click at [366, 223] on div "Vestlus algas [DATE] Oleme huvitatud reisist [GEOGRAPHIC_DATA] 2inimest kõige p…" at bounding box center [361, 256] width 324 height 373
copy div "11:17 [PERSON_NAME], vaatame [PERSON_NAME] saadame pakkumised tänase päeva jook…"
click at [485, 202] on div "i # ibqouugj Online [GEOGRAPHIC_DATA], [GEOGRAPHIC_DATA] Kliendi info Kliendi t…" at bounding box center [446, 285] width 152 height 430
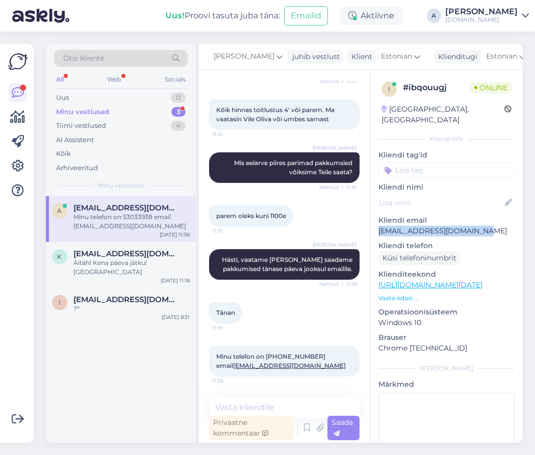
drag, startPoint x: 490, startPoint y: 223, endPoint x: 374, endPoint y: 222, distance: 116.7
click at [377, 223] on div "i # ibqouugj Online [GEOGRAPHIC_DATA], [GEOGRAPHIC_DATA] Kliendi info Kliendi t…" at bounding box center [446, 285] width 152 height 430
drag, startPoint x: 136, startPoint y: 372, endPoint x: 99, endPoint y: 244, distance: 133.6
click at [136, 372] on div "a [EMAIL_ADDRESS][DOMAIN_NAME] Minu telefon on 53033938 email [EMAIL_ADDRESS][D…" at bounding box center [121, 319] width 150 height 247
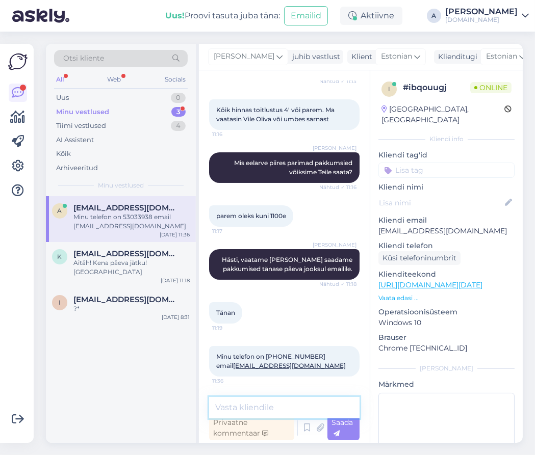
click at [310, 408] on textarea at bounding box center [284, 407] width 150 height 21
paste textarea "[PERSON_NAME] rõõmuga abiks Teile sobiva reisi leidmisel! :) Paraku 28.09 kuupä…"
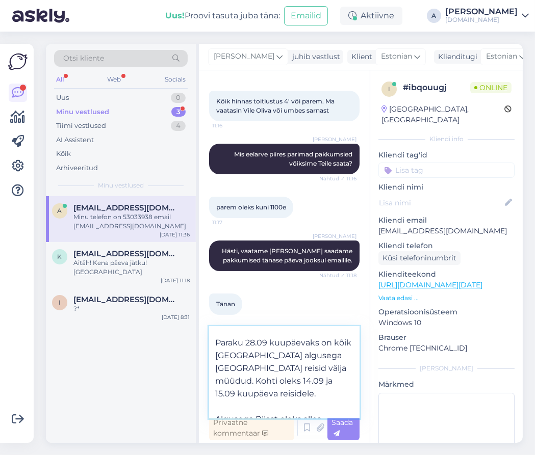
scroll to position [0, 0]
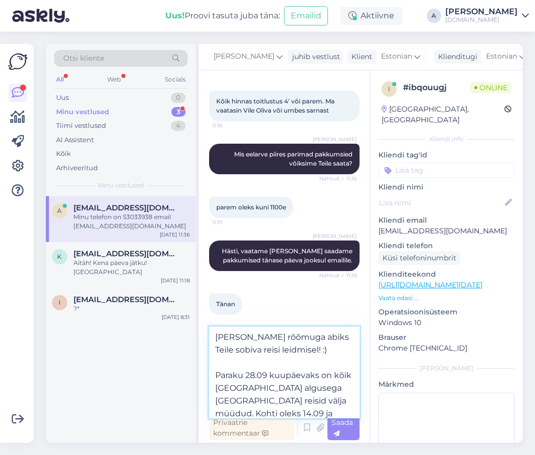
drag, startPoint x: 318, startPoint y: 377, endPoint x: 161, endPoint y: 322, distance: 166.5
click at [161, 322] on div "Otsi kliente All Web Socials Uus 0 Minu vestlused 3 Tiimi vestlused 4 AI Assist…" at bounding box center [284, 243] width 476 height 399
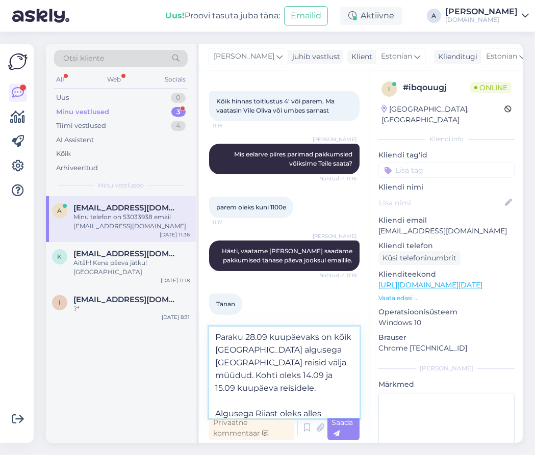
drag, startPoint x: 216, startPoint y: 361, endPoint x: 204, endPoint y: 316, distance: 46.2
click at [204, 316] on div "Vestlus algas [DATE] Oleme huvitatud reisist [GEOGRAPHIC_DATA] 2inimest kõige p…" at bounding box center [284, 256] width 171 height 373
type textarea "Paraku 28.09 kuupäevaks on kõik [GEOGRAPHIC_DATA] algusega [GEOGRAPHIC_DATA] re…"
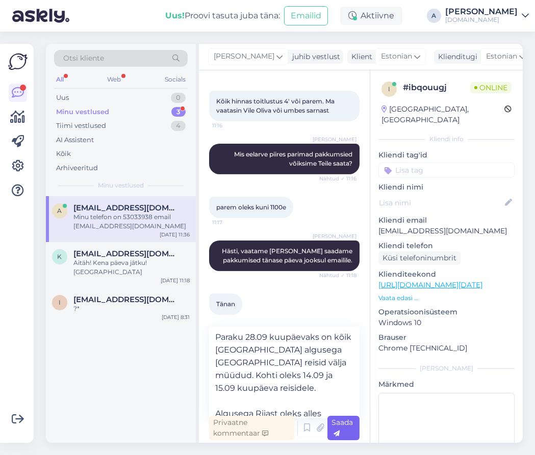
click at [340, 433] on div "Saada" at bounding box center [343, 428] width 32 height 24
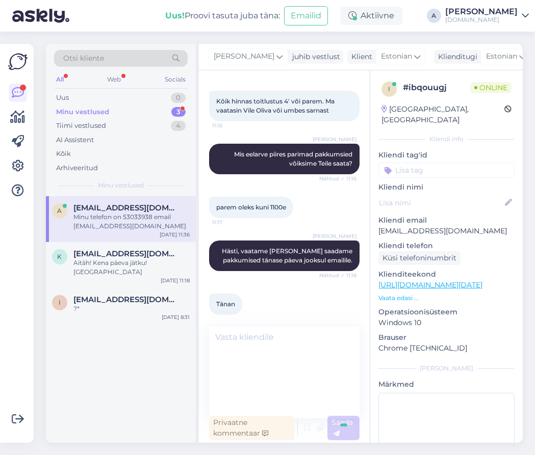
scroll to position [439, 0]
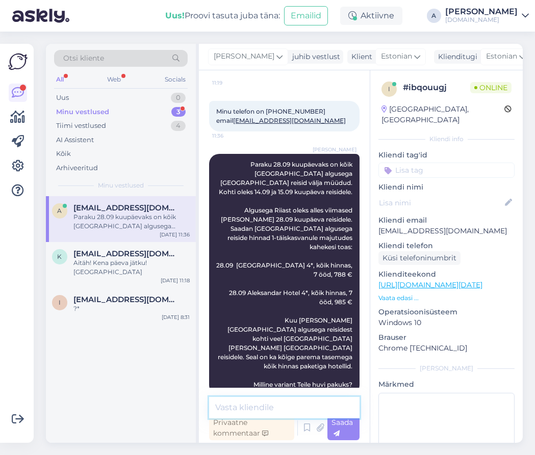
click at [313, 399] on textarea at bounding box center [284, 407] width 150 height 21
type textarea "Saatsin ka info emailile."
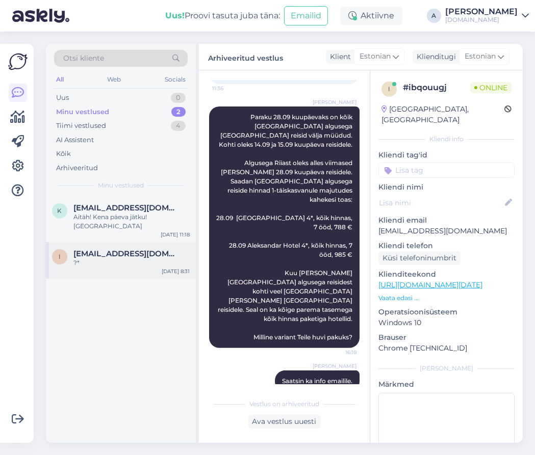
click at [117, 249] on span "[EMAIL_ADDRESS][DOMAIN_NAME]" at bounding box center [126, 253] width 106 height 9
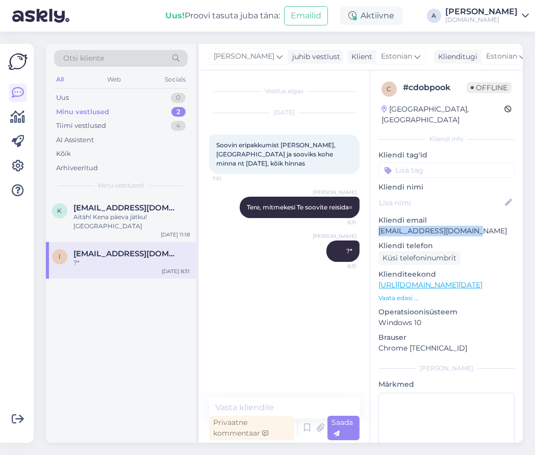
drag, startPoint x: 471, startPoint y: 220, endPoint x: 329, endPoint y: 201, distance: 143.4
click at [373, 221] on div "c # cdobpook Offline [GEOGRAPHIC_DATA], [GEOGRAPHIC_DATA] Kliendi info Kliendi …" at bounding box center [446, 285] width 152 height 430
copy p "[EMAIL_ADDRESS][DOMAIN_NAME]"
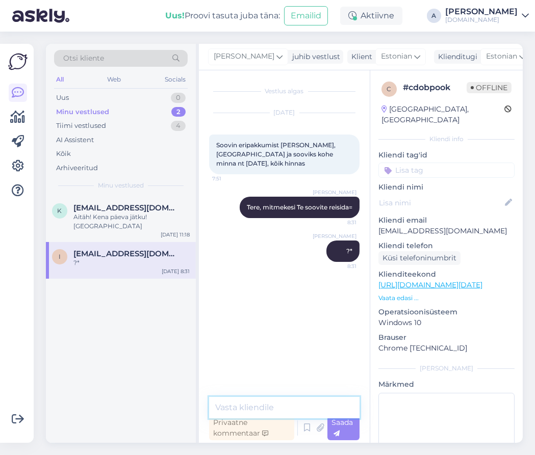
click at [266, 410] on textarea at bounding box center [284, 407] width 150 height 21
type textarea "Kas leidsite sobiva reisi? :)"
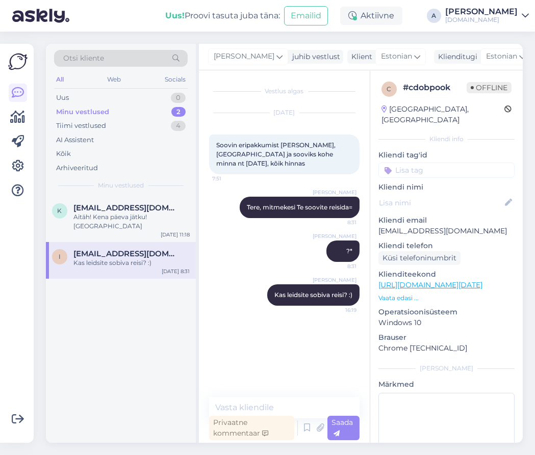
click at [541, 55] on icon at bounding box center [544, 57] width 7 height 7
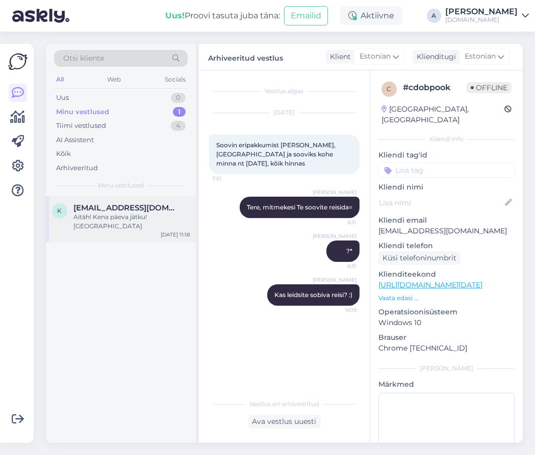
click at [150, 206] on span "[EMAIL_ADDRESS][DOMAIN_NAME]" at bounding box center [126, 207] width 106 height 9
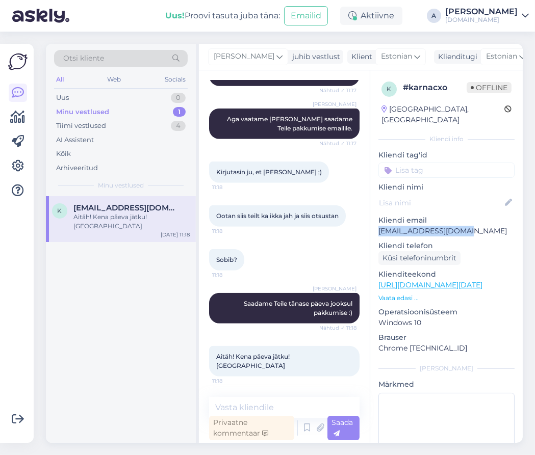
drag, startPoint x: 435, startPoint y: 219, endPoint x: 376, endPoint y: 221, distance: 59.1
click at [376, 221] on div "k # karnacxo Offline [GEOGRAPHIC_DATA], [GEOGRAPHIC_DATA] Kliendi info Kliendi …" at bounding box center [446, 285] width 152 height 430
copy p "[EMAIL_ADDRESS][DOMAIN_NAME]"
click at [172, 100] on div "Uus 2" at bounding box center [121, 98] width 134 height 14
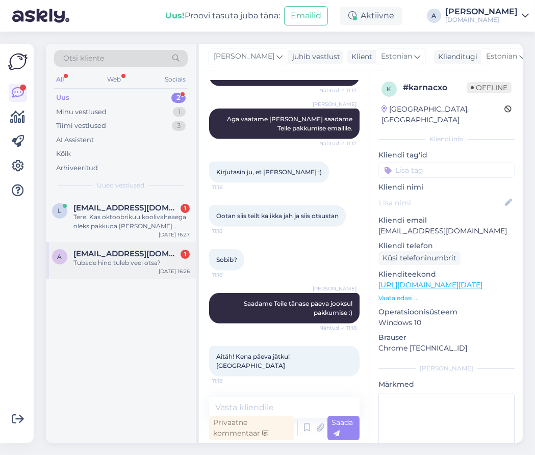
click at [147, 258] on div "Tubade hind tuleb veel otsa?" at bounding box center [131, 262] width 116 height 9
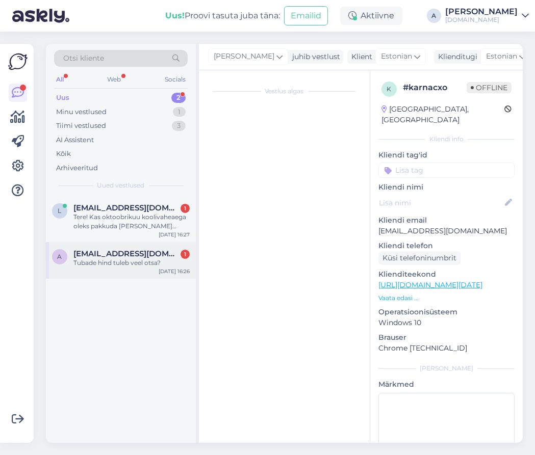
scroll to position [152, 0]
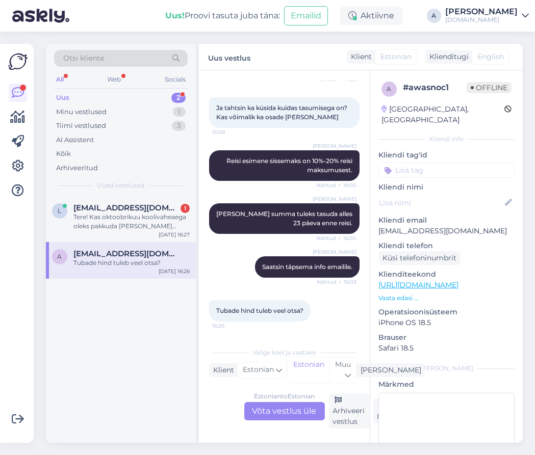
click at [280, 409] on div "Estonian to Estonian Võta vestlus üle" at bounding box center [284, 411] width 81 height 18
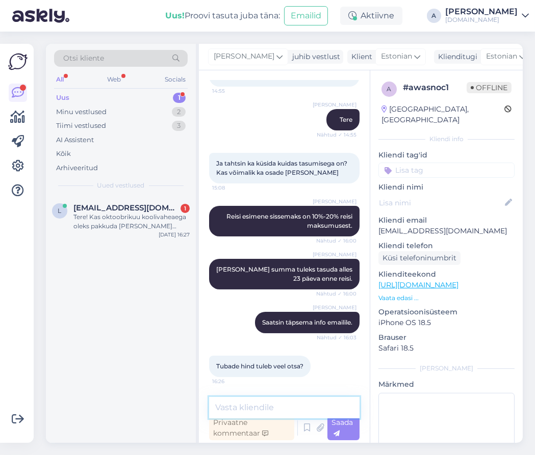
click at [280, 406] on textarea at bounding box center [284, 407] width 150 height 21
type textarea "Saatsin Teile kogu paketi hinna."
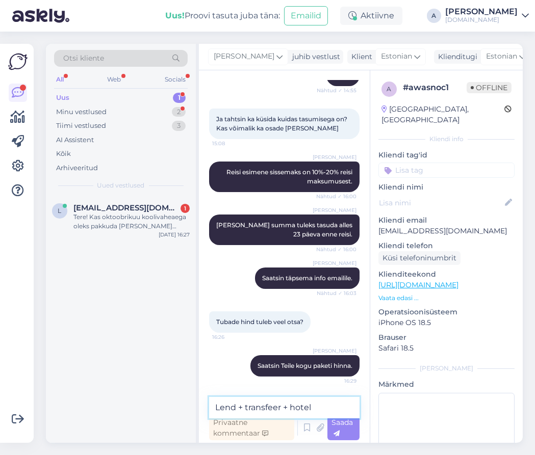
type textarea "Lend + transfeer + hotell"
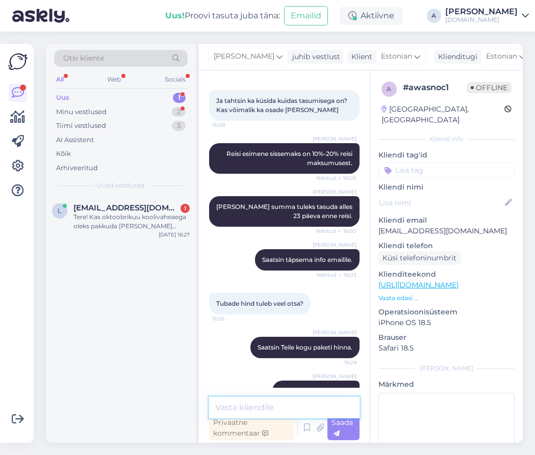
scroll to position [184, 0]
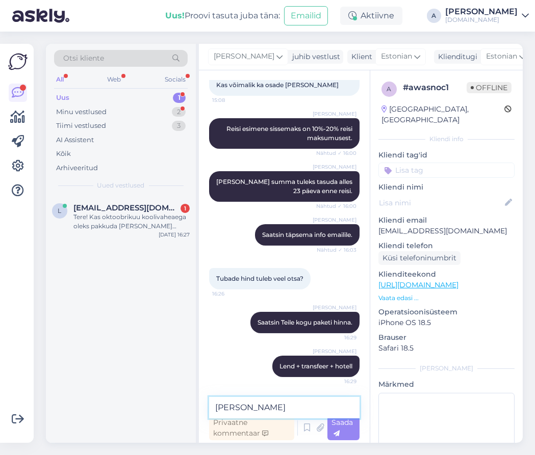
type textarea "J"
type textarea "ning ka tubade valiku :)"
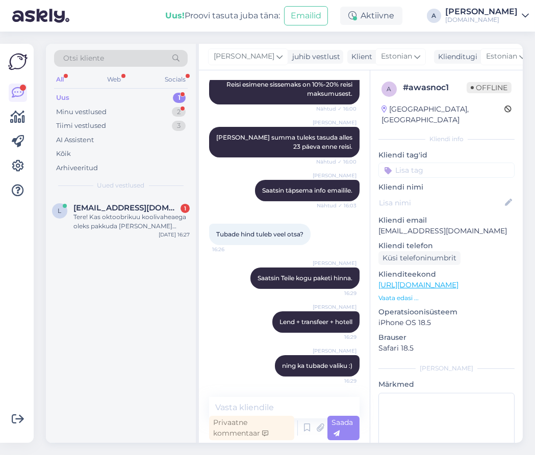
drag, startPoint x: 378, startPoint y: 221, endPoint x: 522, endPoint y: 221, distance: 144.2
click at [522, 221] on div "a # awasnoc1 Offline [GEOGRAPHIC_DATA], [GEOGRAPHIC_DATA] Kliendi info Kliendi …" at bounding box center [445, 256] width 153 height 373
click at [311, 246] on div "Tubade hind tuleb veel otsa? 16:26" at bounding box center [284, 234] width 150 height 44
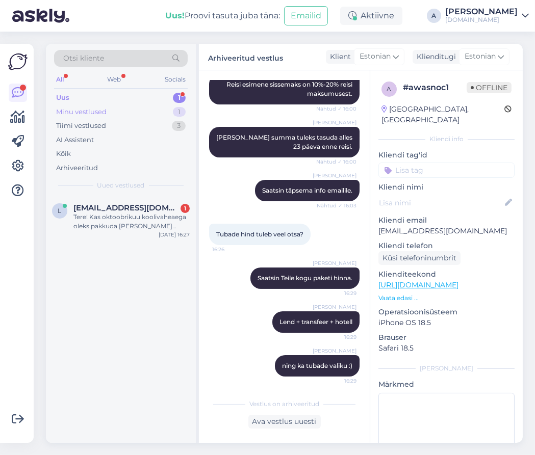
click at [163, 108] on div "Minu vestlused 1" at bounding box center [121, 112] width 134 height 14
click at [149, 234] on div "k [EMAIL_ADDRESS][DOMAIN_NAME] Aitäh! Kena päeva jätku! Kairi [DATE] 11:18" at bounding box center [121, 319] width 150 height 247
click at [146, 224] on div "k [EMAIL_ADDRESS][DOMAIN_NAME] Aitäh! Kena päeva jätku! Kairi [DATE] 11:18" at bounding box center [121, 219] width 150 height 46
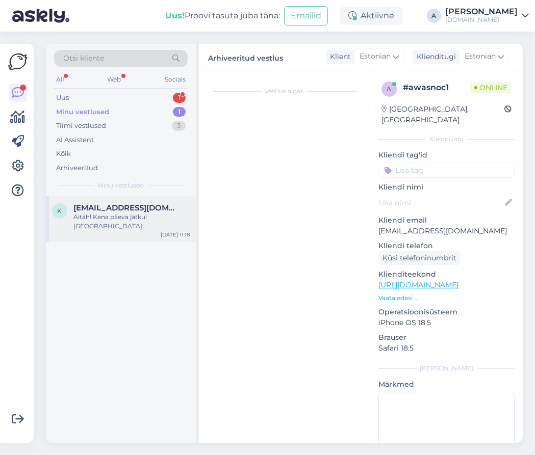
scroll to position [1454, 0]
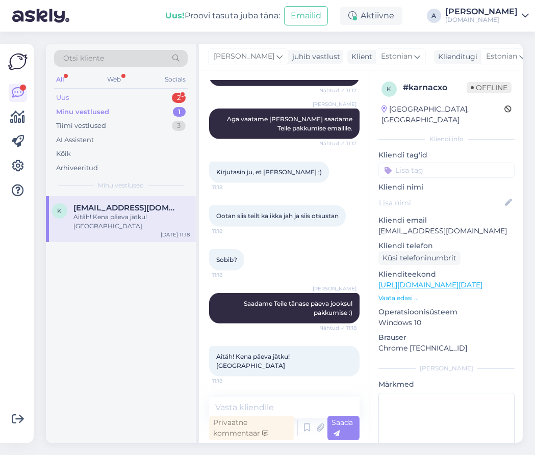
click at [147, 101] on div "Uus 2" at bounding box center [121, 98] width 134 height 14
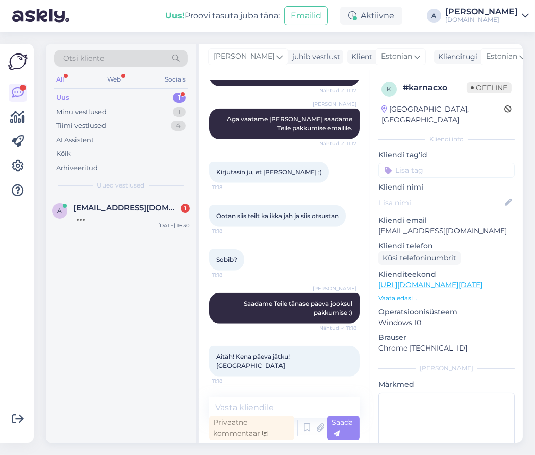
click at [443, 280] on link "[URL][DOMAIN_NAME][DATE]" at bounding box center [430, 284] width 104 height 9
click at [129, 226] on div "k [EMAIL_ADDRESS][DOMAIN_NAME] 2 7 päevat ma [PERSON_NAME] lehel [DATE] 16:49" at bounding box center [121, 214] width 150 height 37
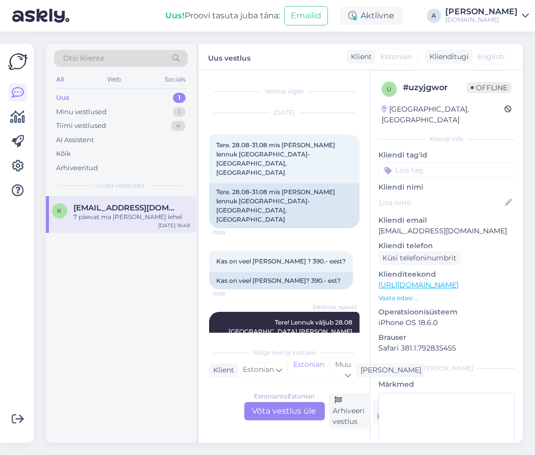
scroll to position [3389, 0]
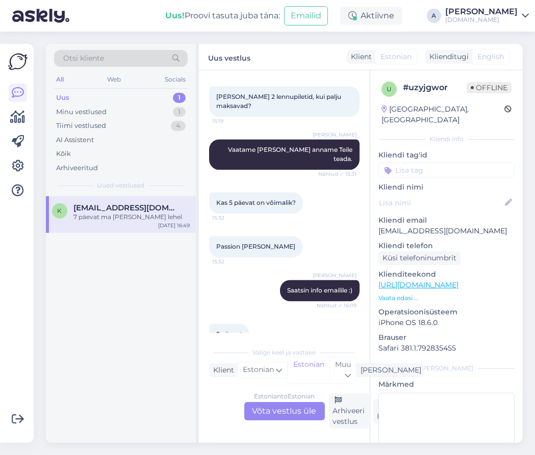
click at [293, 408] on div "Estonian to Estonian Võta vestlus üle" at bounding box center [284, 411] width 81 height 18
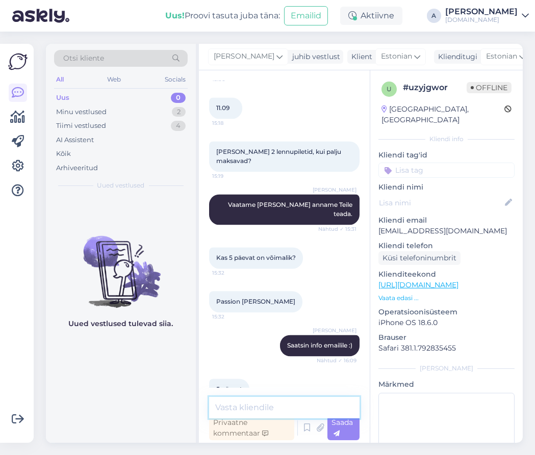
click at [284, 406] on textarea at bounding box center [284, 407] width 150 height 21
type textarea "4"
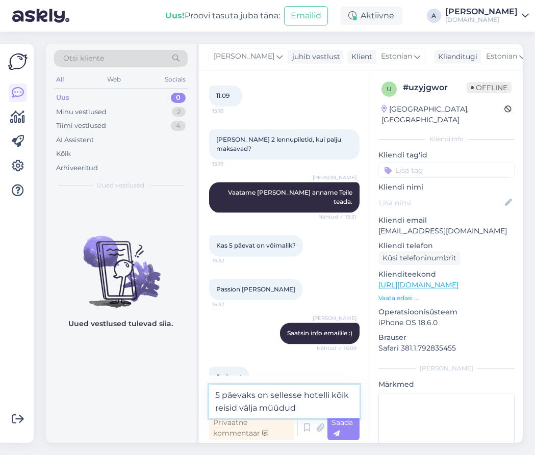
type textarea "5 päevaks on sellesse hotelli kõik reisid välja müüdud."
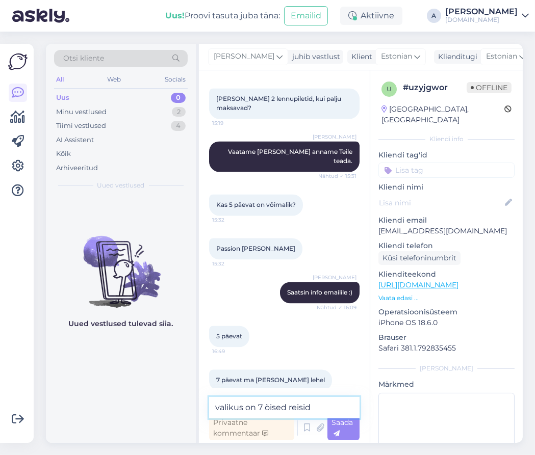
type textarea "valikus on 7 öised reisid."
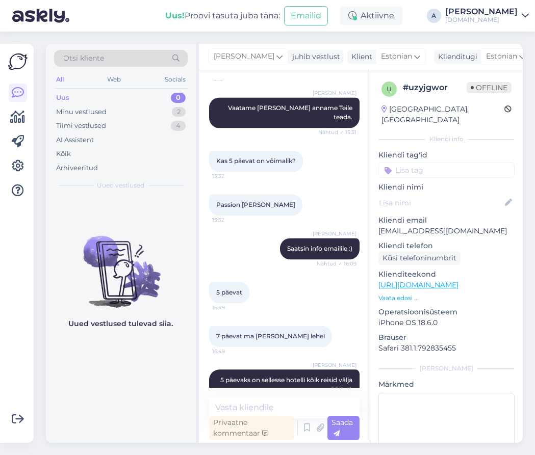
click at [541, 57] on icon at bounding box center [544, 57] width 7 height 7
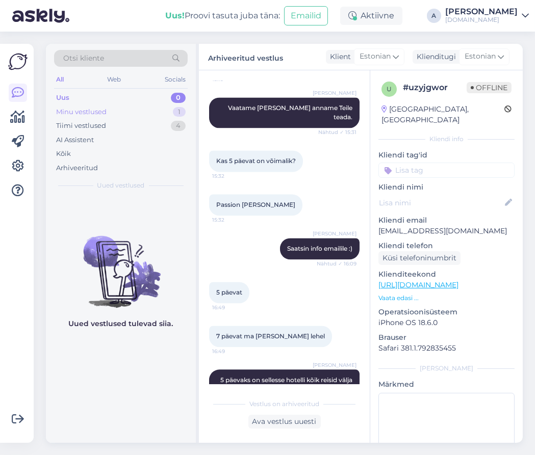
click at [159, 111] on div "Minu vestlused 1" at bounding box center [121, 112] width 134 height 14
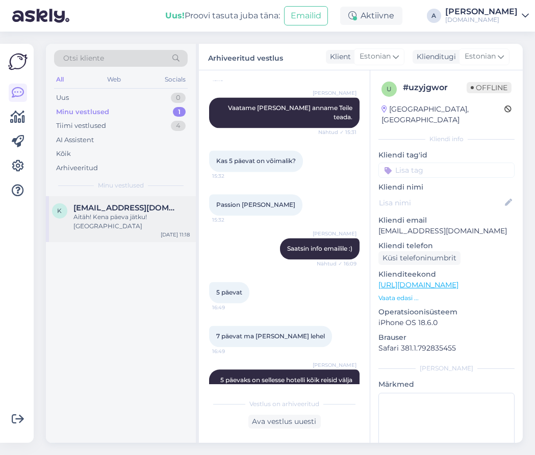
click at [152, 198] on div "k [EMAIL_ADDRESS][DOMAIN_NAME] Aitäh! Kena päeva jätku! Kairi [DATE] 11:18" at bounding box center [121, 219] width 150 height 46
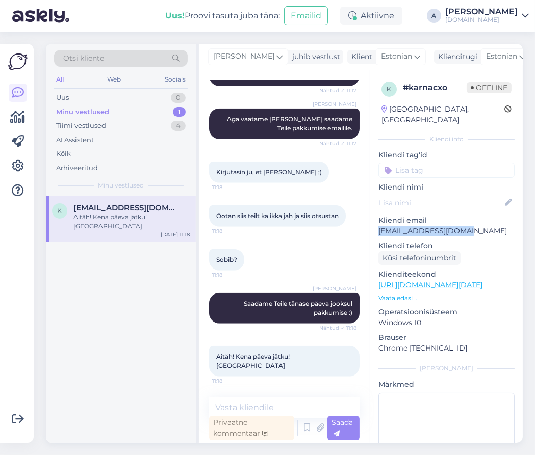
drag, startPoint x: 468, startPoint y: 222, endPoint x: 375, endPoint y: 226, distance: 93.3
click at [377, 225] on div "k # karnacxo Offline [GEOGRAPHIC_DATA], [GEOGRAPHIC_DATA] Kliendi info Kliendi …" at bounding box center [446, 285] width 152 height 430
copy p "[EMAIL_ADDRESS][DOMAIN_NAME]"
click at [262, 400] on textarea at bounding box center [284, 407] width 150 height 21
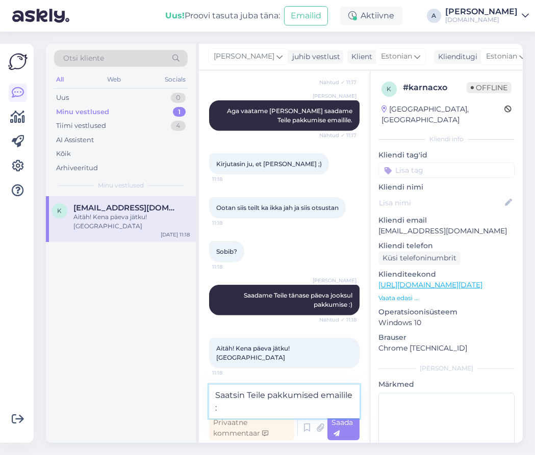
type textarea "Saatsin Teile pakkumised emailile :)"
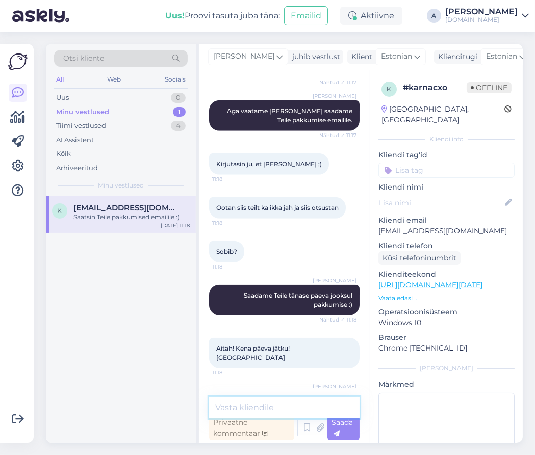
scroll to position [1498, 0]
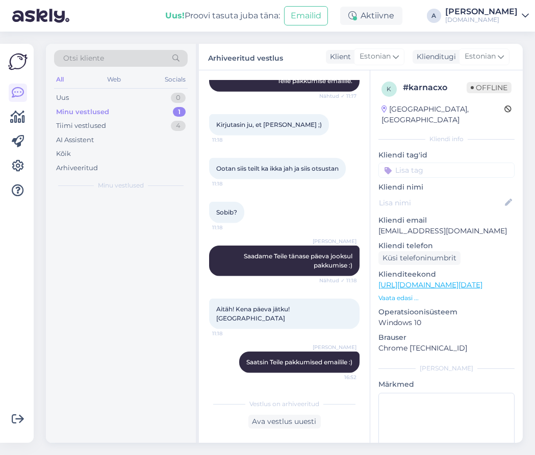
scroll to position [1501, 0]
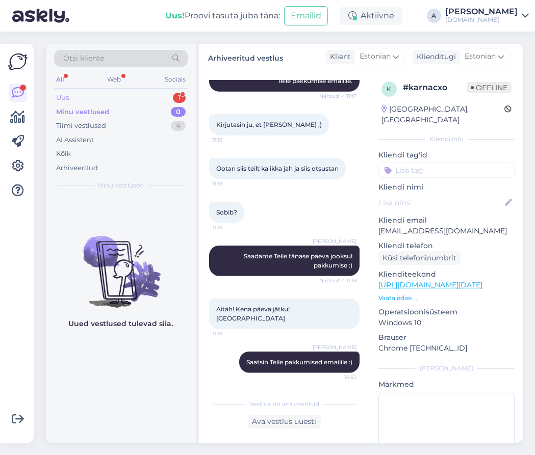
click at [177, 92] on div "Uus 1" at bounding box center [121, 98] width 134 height 14
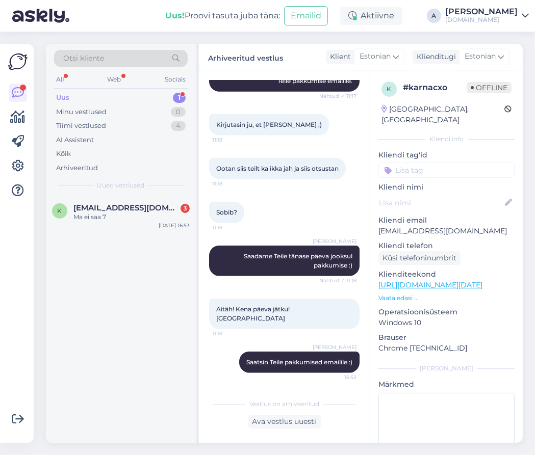
click at [169, 194] on div "Otsi kliente All Web Socials Uus 1 Minu vestlused 0 Tiimi vestlused 4 AI Assist…" at bounding box center [121, 120] width 150 height 152
click at [170, 203] on div "[EMAIL_ADDRESS][DOMAIN_NAME] 3" at bounding box center [131, 207] width 116 height 9
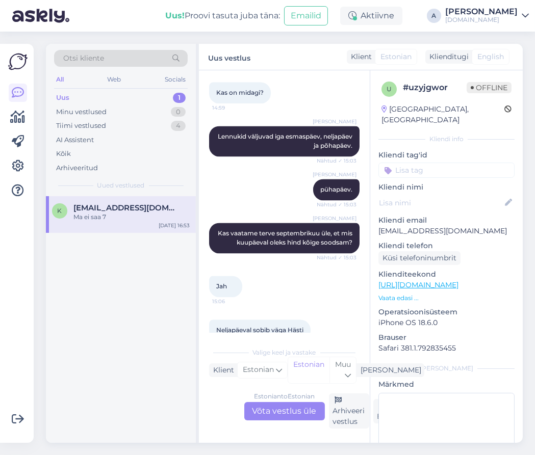
scroll to position [3057, 0]
